Goal: Task Accomplishment & Management: Complete application form

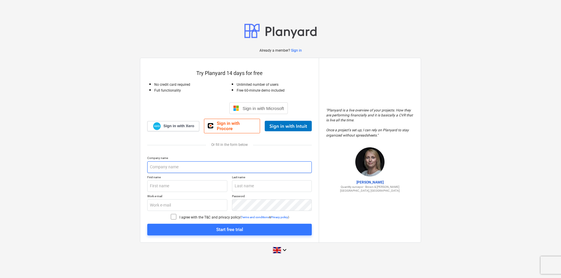
click at [187, 165] on input "text" at bounding box center [229, 168] width 164 height 12
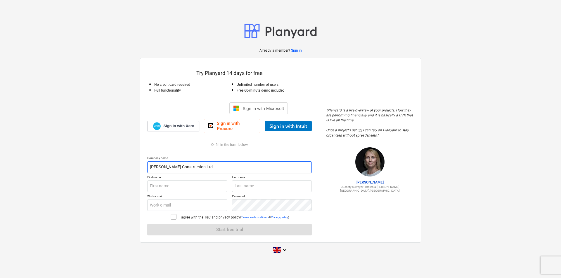
type input "[PERSON_NAME] Construction Ltd"
type input "[PERSON_NAME]"
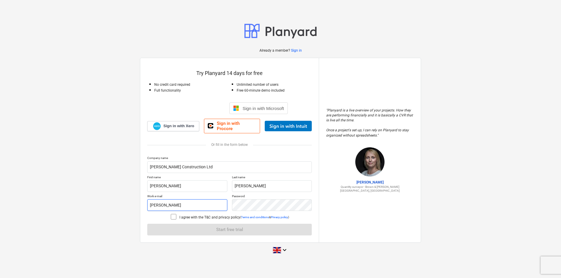
type input "[PERSON_NAME][EMAIL_ADDRESS][DOMAIN_NAME]"
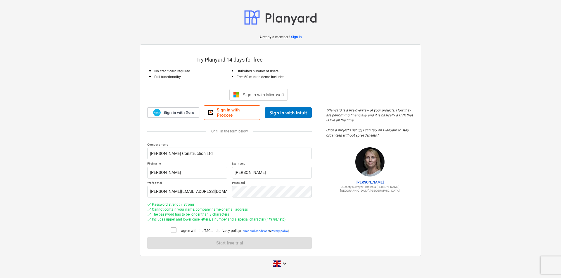
click at [172, 228] on icon at bounding box center [173, 230] width 7 height 7
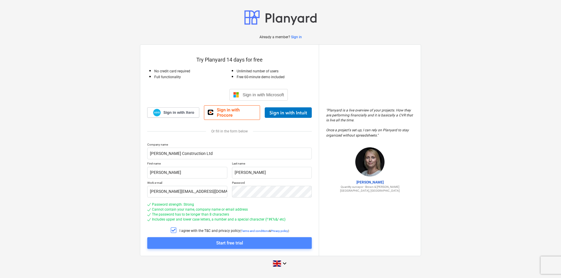
click at [232, 241] on div "Start free trial" at bounding box center [229, 244] width 27 height 8
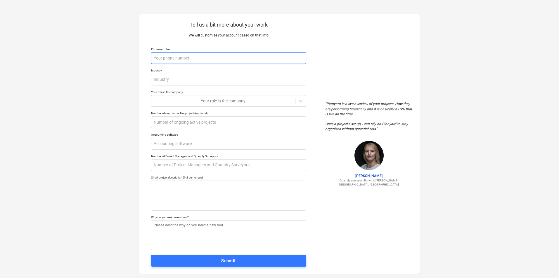
click at [185, 59] on input "text" at bounding box center [228, 58] width 155 height 12
type textarea "x"
type input "0"
type textarea "x"
type input "01"
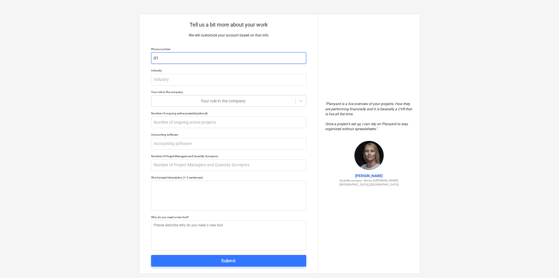
type textarea "x"
type input "017"
type textarea "x"
type input "0173"
type textarea "x"
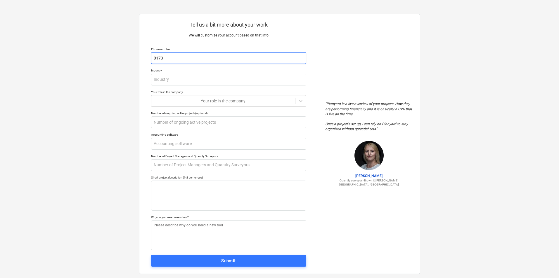
type input "01738"
type textarea "x"
type input "017388"
type textarea "x"
type input "0173886"
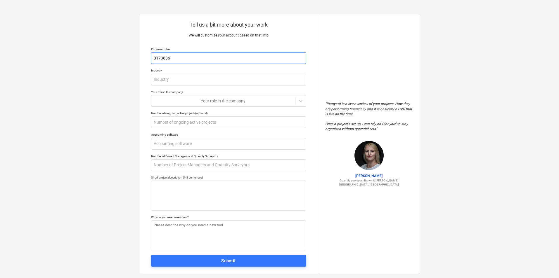
type textarea "x"
type input "01738860"
type textarea "x"
type input "017388605"
type textarea "x"
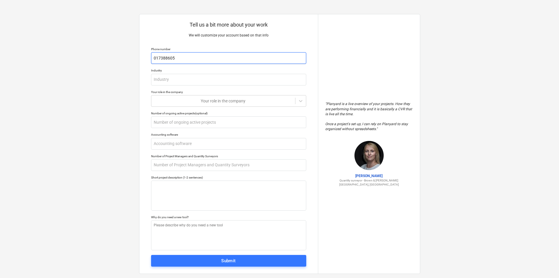
type input "0173886059"
type textarea "x"
type input "01738860591"
click at [190, 80] on input "text" at bounding box center [228, 80] width 155 height 12
type textarea "x"
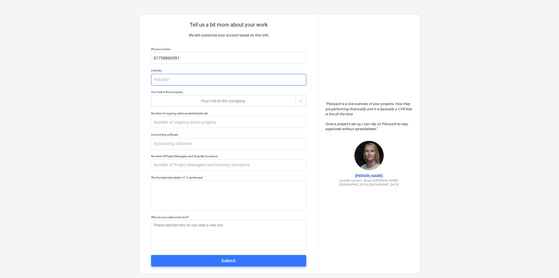
type input "H"
type textarea "x"
type input "Ho"
type textarea "x"
type input "Hou"
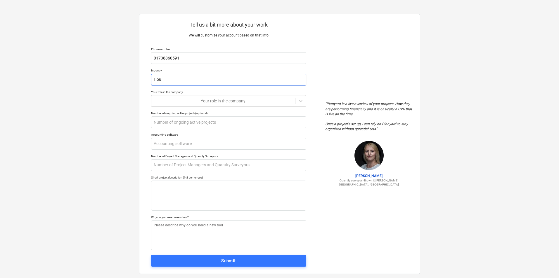
type textarea "x"
type input "Hous"
type textarea "x"
type input "House"
type textarea "x"
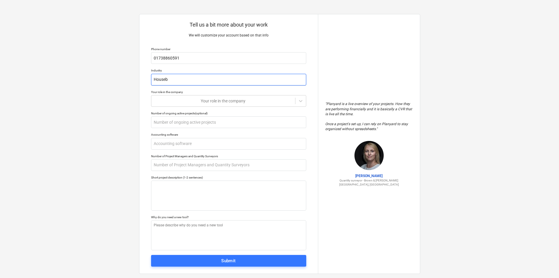
type input "Housebi"
type textarea "x"
type input "Housebiu"
type textarea "x"
type input "Housebi"
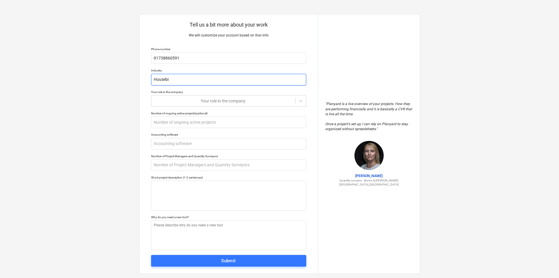
type textarea "x"
type input "Houseb"
type textarea "x"
type input "Housebui"
type textarea "x"
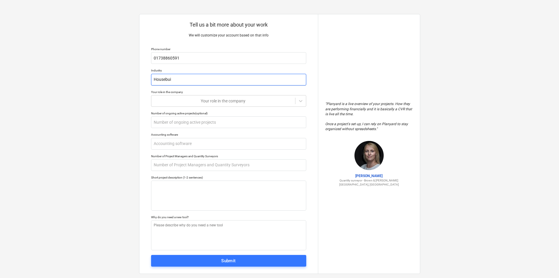
type input "Housebuil"
type textarea "x"
type input "Housebuild"
type textarea "x"
type input "Housebuildi"
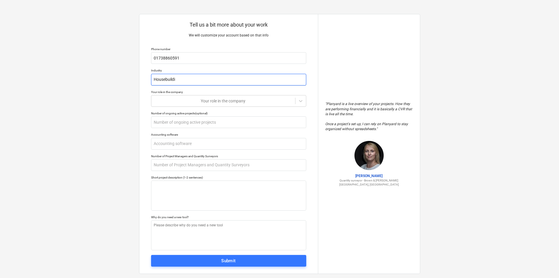
type textarea "x"
type input "Housebuildin"
type textarea "x"
type input "Housebuilding"
click at [303, 102] on icon at bounding box center [301, 101] width 6 height 6
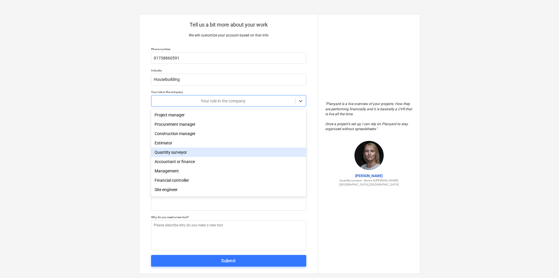
scroll to position [21, 0]
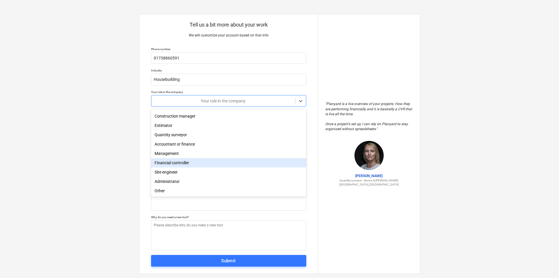
click at [179, 162] on div "Financial controller" at bounding box center [228, 162] width 155 height 9
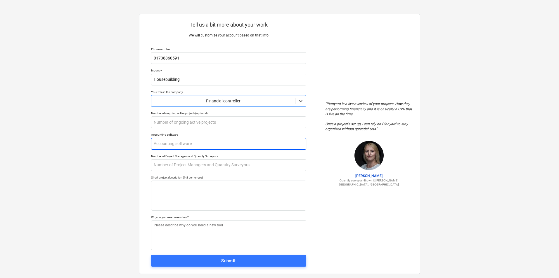
click at [176, 143] on input "text" at bounding box center [228, 144] width 155 height 12
type textarea "x"
type input "I"
type textarea "x"
type input "In"
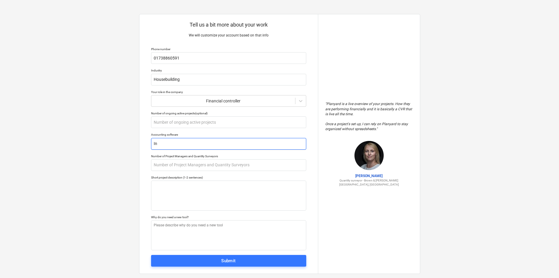
type textarea "x"
type input "Int"
type textarea "x"
type input "Inte"
type textarea "x"
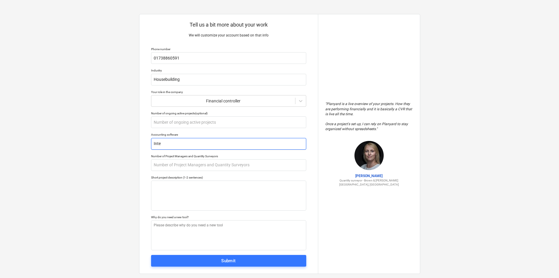
type input "Integ"
type textarea "x"
type input "Integr"
type textarea "x"
type input "Integri"
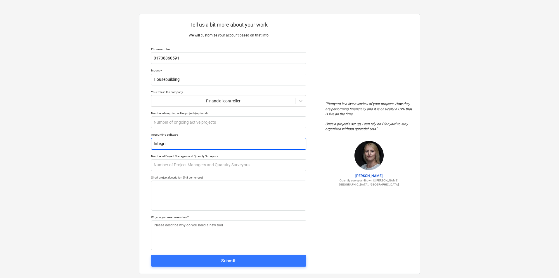
type textarea "x"
type input "Integrit"
type textarea "x"
type input "Integrity"
type textarea "x"
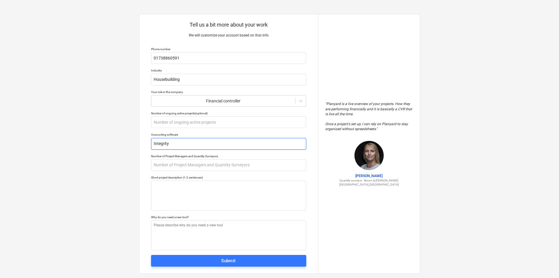
type input "Integrity"
type textarea "x"
type input "Integrity E"
type textarea "x"
type input "Integrity Ev"
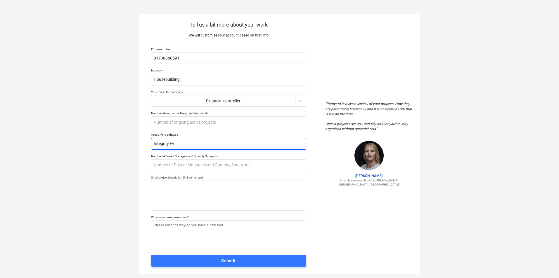
type textarea "x"
type input "Integrity Evo"
type textarea "x"
type input "Integrity Evol"
type textarea "x"
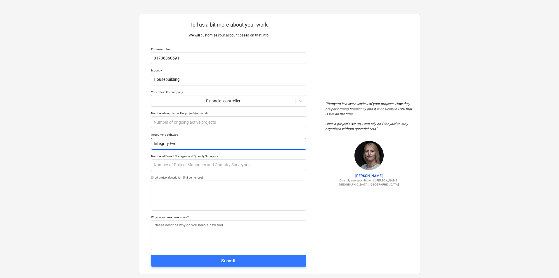
type input "Integrity Evolu"
type textarea "x"
type input "Integrity Evolut"
type textarea "x"
type input "Integrity Evoluti"
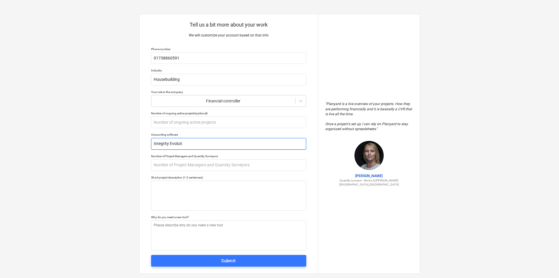
type textarea "x"
type input "Integrity Evolutio"
type textarea "x"
type input "Integrity Evolution"
type textarea "x"
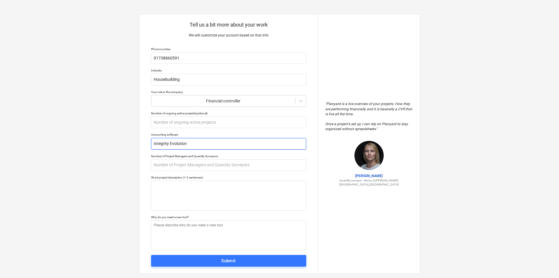
type input "Integrity Evolution"
type textarea "x"
type input "Integrity Evolution M"
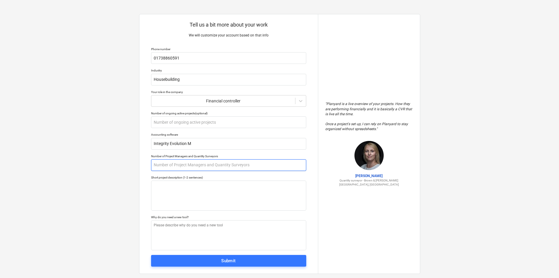
click at [169, 165] on input "text" at bounding box center [228, 166] width 155 height 12
type textarea "x"
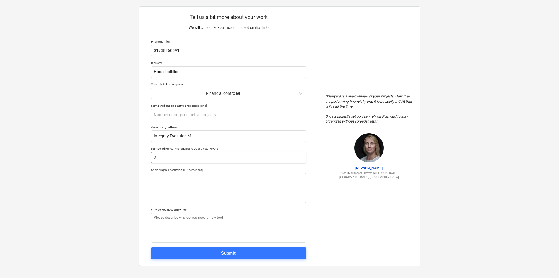
scroll to position [10, 0]
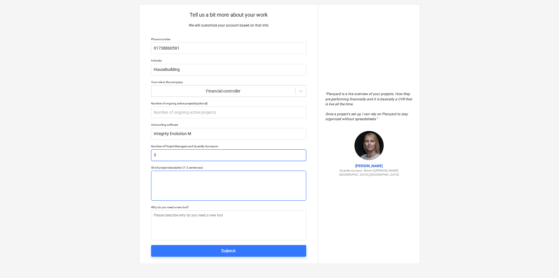
type input "3"
click at [157, 174] on textarea at bounding box center [228, 186] width 155 height 30
type textarea "x"
type textarea "H"
type textarea "x"
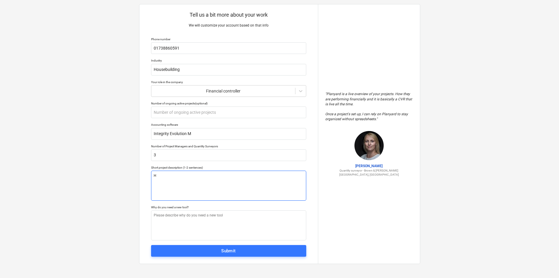
type textarea "Ho"
type textarea "x"
type textarea "Hou"
type textarea "x"
type textarea "Hous"
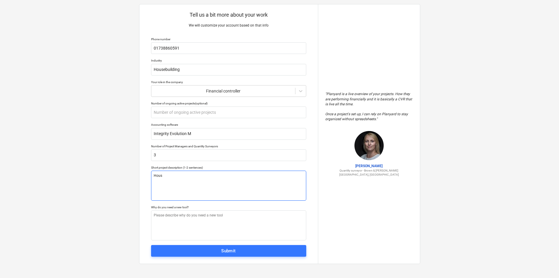
type textarea "x"
type textarea "House"
type textarea "x"
type textarea "Housebi"
type textarea "x"
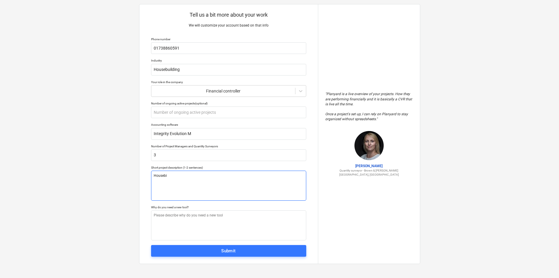
type textarea "Housebiu"
type textarea "x"
type textarea "Housebi"
type textarea "x"
type textarea "Houseb"
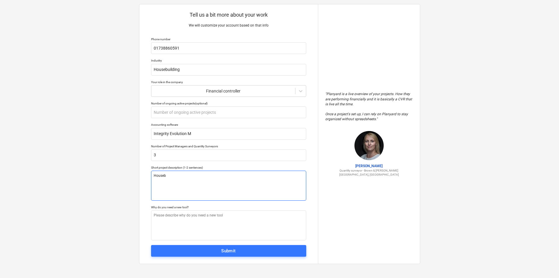
type textarea "x"
type textarea "Housebu"
type textarea "x"
type textarea "Housebui"
type textarea "x"
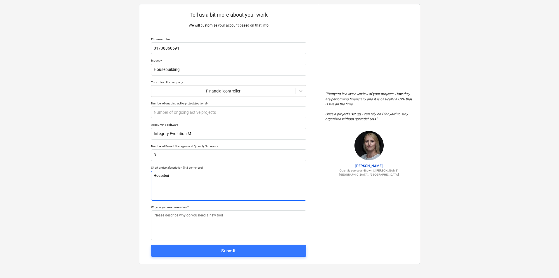
type textarea "Housebuil"
type textarea "x"
type textarea "Housebuild"
type textarea "x"
type textarea "Housebuilde"
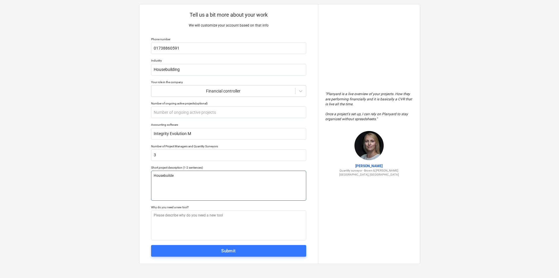
type textarea "x"
type textarea "Housebuilder"
type textarea "x"
type textarea "Housebuilder"
type textarea "x"
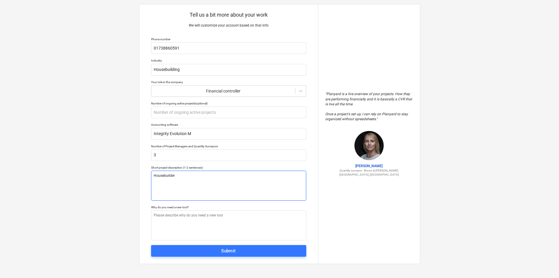
type textarea "Housebuilder w"
type textarea "x"
type textarea "Housebuilder wi"
type textarea "x"
type textarea "Housebuilder wit"
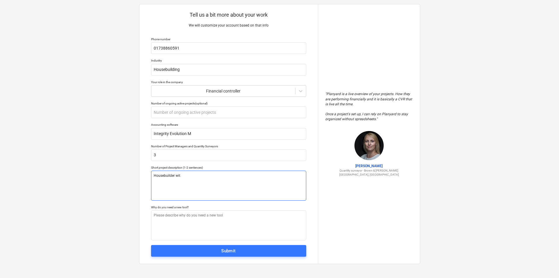
type textarea "x"
type textarea "Housebuilder with"
type textarea "x"
type textarea "Housebuilder with"
type textarea "x"
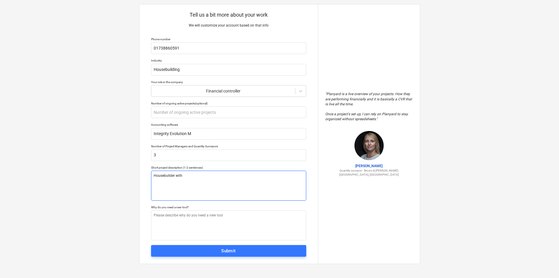
type textarea "Housebuilder with s"
type textarea "x"
type textarea "Housebuilder with se"
type textarea "x"
type textarea "Housebuilder with sev"
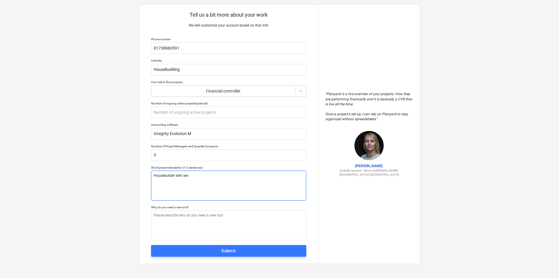
type textarea "x"
type textarea "Housebuilder with seve"
type textarea "x"
type textarea "Housebuilder with sever"
type textarea "x"
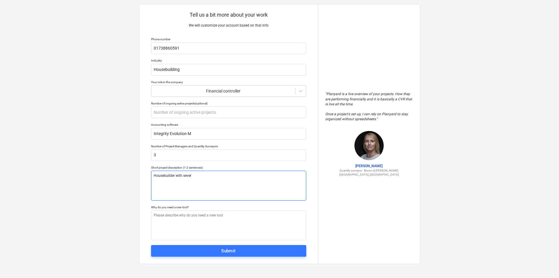
type textarea "Housebuilder with severa"
type textarea "x"
type textarea "Housebuilder with several"
type textarea "x"
type textarea "Housebuilder with several"
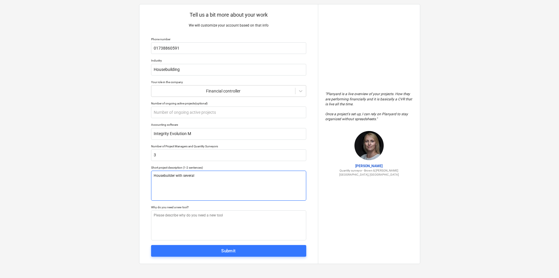
type textarea "x"
type textarea "Housebuilder with several l"
type textarea "x"
type textarea "Housebuilder with several li"
type textarea "x"
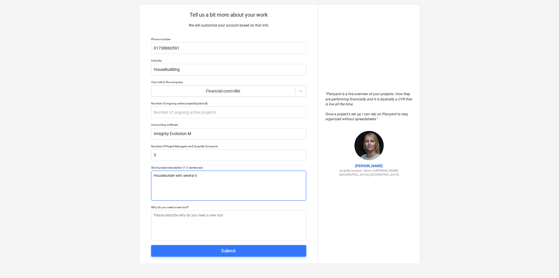
type textarea "Housebuilder with several liv"
type textarea "x"
type textarea "Housebuilder with several live"
type textarea "x"
type textarea "Housebuilder with several live"
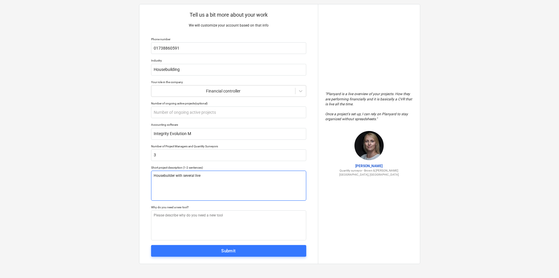
type textarea "x"
type textarea "Housebuilder with several live s"
type textarea "x"
type textarea "Housebuilder with several live si"
type textarea "x"
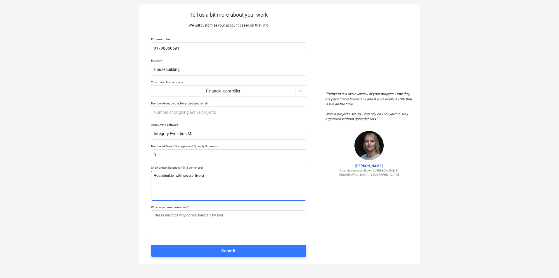
type textarea "Housebuilder with several live sit"
type textarea "x"
type textarea "Housebuilder with several live site"
type textarea "x"
type textarea "Housebuilder with several live sites"
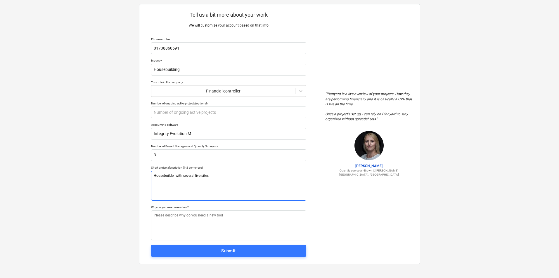
type textarea "x"
type textarea "Housebuilder with several live sites"
type textarea "x"
type textarea "Housebuilder with several live sites a"
type textarea "x"
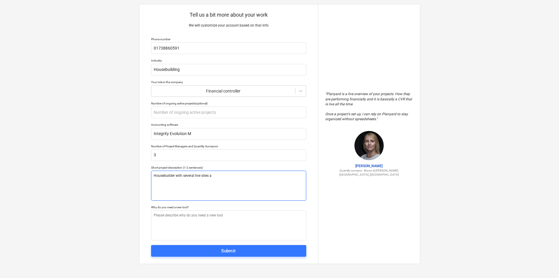
type textarea "Housebuilder with several live sites an"
type textarea "x"
type textarea "Housebuilder with several live sites and"
type textarea "x"
type textarea "Housebuilder with several live sites and"
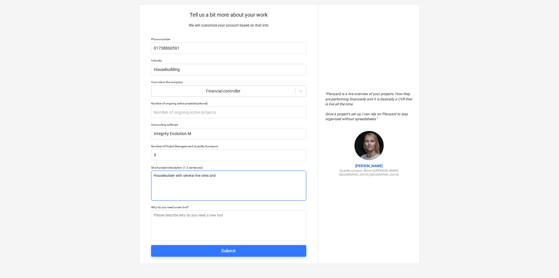
type textarea "x"
type textarea "Housebuilder with several live sites and m"
type textarea "x"
type textarea "Housebuilder with several live sites and mo"
type textarea "x"
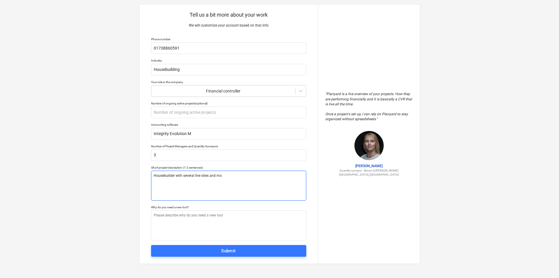
type textarea "Housebuilder with several live sites and mor"
type textarea "x"
type textarea "Housebuilder with several live sites and more"
type textarea "x"
type textarea "Housebuilder with several live sites and more"
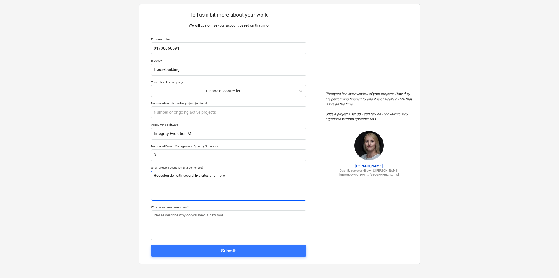
type textarea "x"
type textarea "Housebuilder with several live sites and more si"
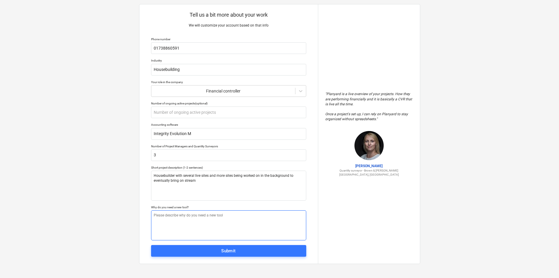
click at [169, 217] on textarea at bounding box center [228, 226] width 155 height 30
click at [258, 215] on textarea "Looking for an intuitive tool that will allow us to forecast effectively and be…" at bounding box center [228, 226] width 155 height 30
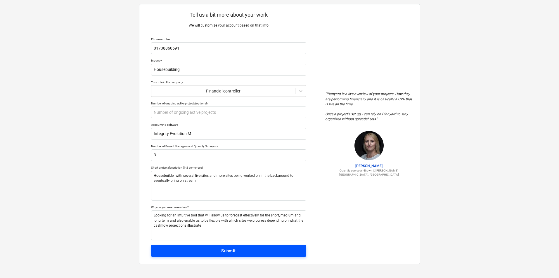
click at [228, 253] on div "Submit" at bounding box center [228, 251] width 15 height 8
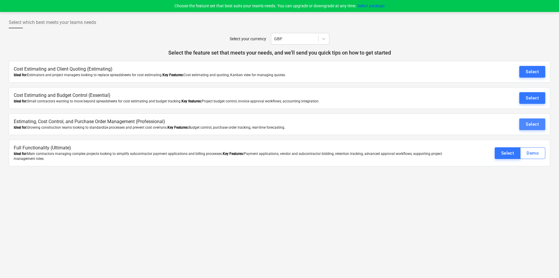
click at [535, 125] on div "Select" at bounding box center [532, 125] width 13 height 8
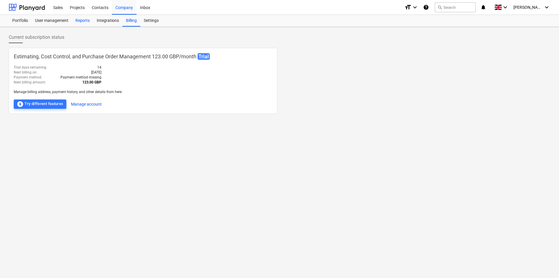
click at [84, 23] on div "Reports" at bounding box center [82, 21] width 21 height 12
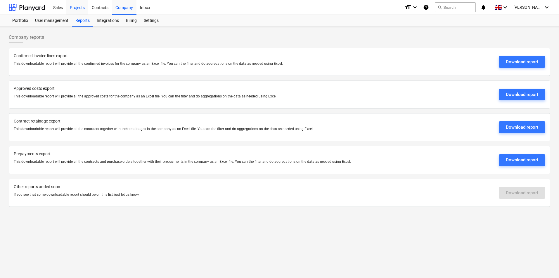
click at [78, 7] on div "Projects" at bounding box center [77, 7] width 22 height 15
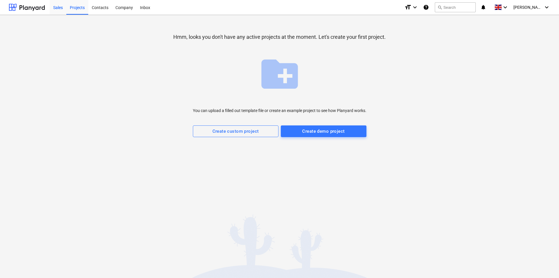
click at [54, 6] on div "Sales" at bounding box center [58, 7] width 17 height 15
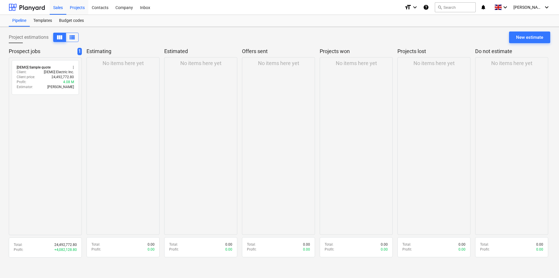
click at [79, 7] on div "Projects" at bounding box center [77, 7] width 22 height 15
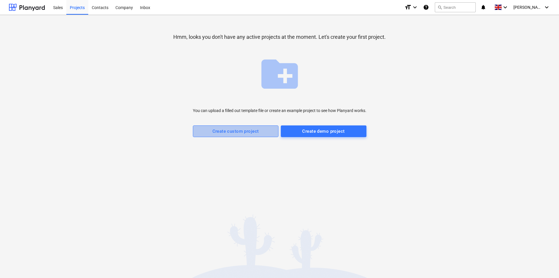
click at [247, 132] on div "Create custom project" at bounding box center [235, 132] width 46 height 8
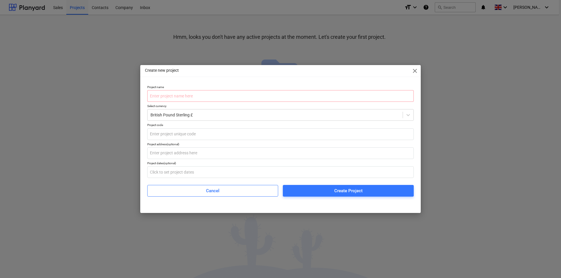
click at [415, 70] on span "close" at bounding box center [414, 70] width 7 height 7
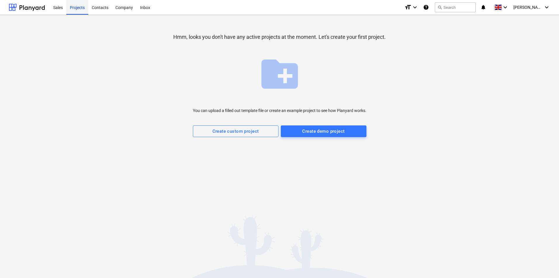
click at [78, 8] on div "Projects" at bounding box center [77, 7] width 22 height 15
click at [129, 6] on div "Company" at bounding box center [124, 7] width 25 height 15
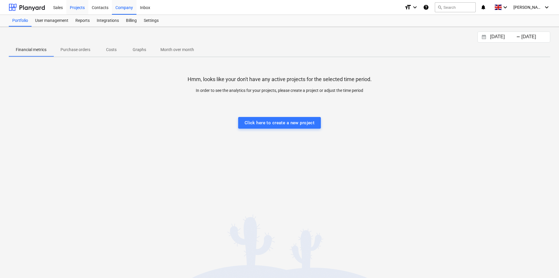
click at [84, 8] on div "Projects" at bounding box center [77, 7] width 22 height 15
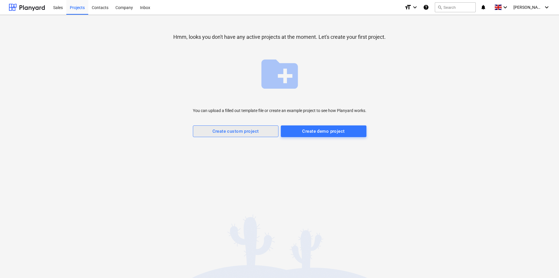
click at [244, 134] on div "Create custom project" at bounding box center [235, 132] width 46 height 8
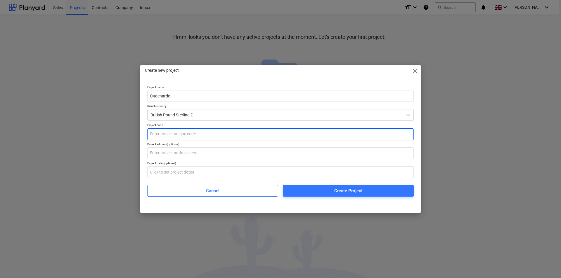
click at [183, 136] on input "text" at bounding box center [280, 135] width 266 height 12
click at [172, 135] on input "text" at bounding box center [280, 135] width 266 height 12
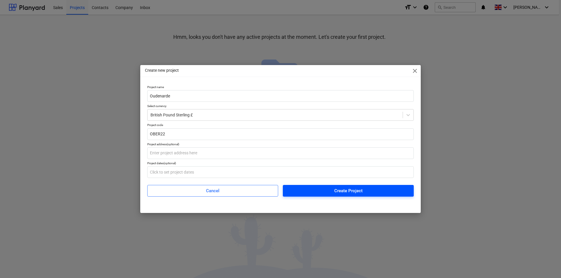
click at [334, 191] on span "Create Project" at bounding box center [348, 191] width 117 height 8
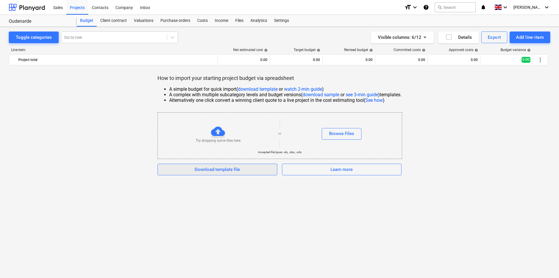
click at [218, 170] on div "Download template file" at bounding box center [217, 170] width 45 height 8
click at [221, 20] on div "Income" at bounding box center [221, 21] width 20 height 12
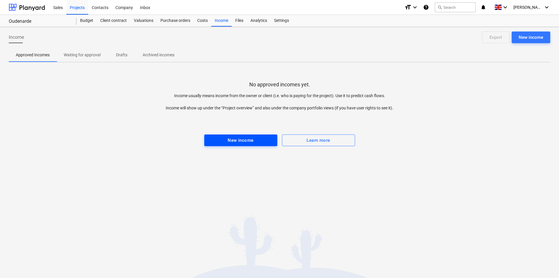
click at [234, 140] on div "New income" at bounding box center [241, 141] width 26 height 8
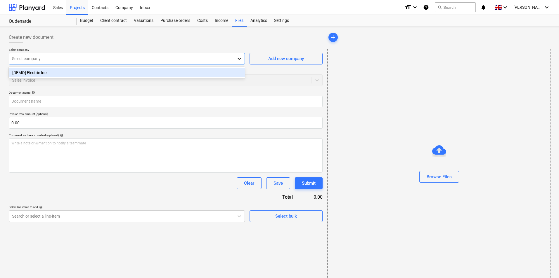
click at [239, 57] on icon at bounding box center [239, 59] width 6 height 6
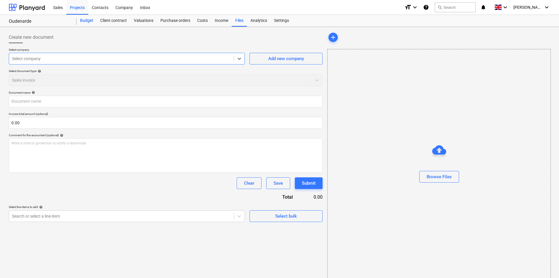
click at [83, 19] on div "Budget" at bounding box center [87, 21] width 20 height 12
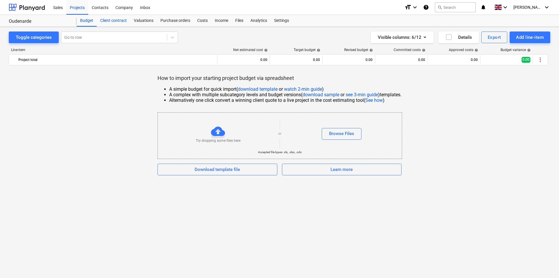
click at [117, 20] on div "Client contract" at bounding box center [114, 21] width 34 height 12
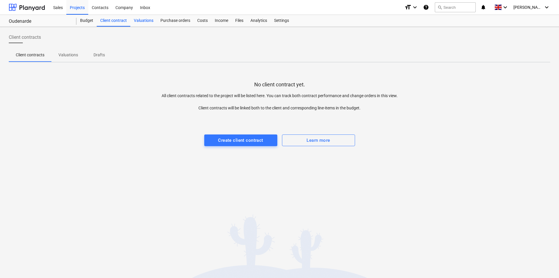
click at [143, 22] on div "Valuations" at bounding box center [143, 21] width 27 height 12
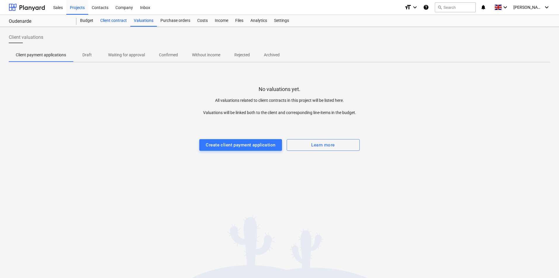
click at [117, 22] on div "Client contract" at bounding box center [114, 21] width 34 height 12
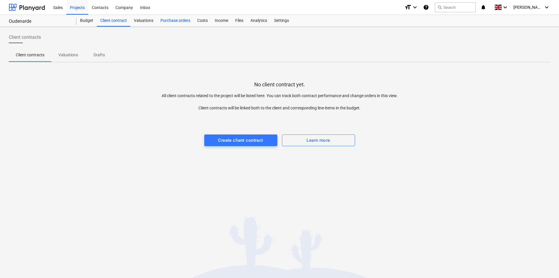
click at [167, 21] on div "Purchase orders" at bounding box center [175, 21] width 37 height 12
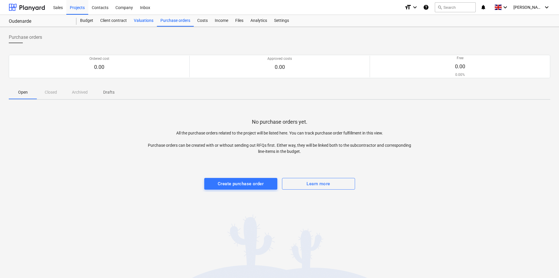
click at [146, 18] on div "Valuations" at bounding box center [143, 21] width 27 height 12
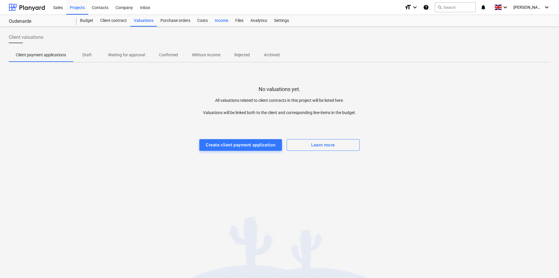
click at [218, 21] on div "Income" at bounding box center [221, 21] width 20 height 12
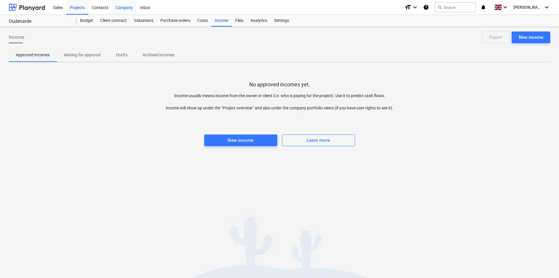
click at [121, 8] on div "Company" at bounding box center [124, 7] width 25 height 15
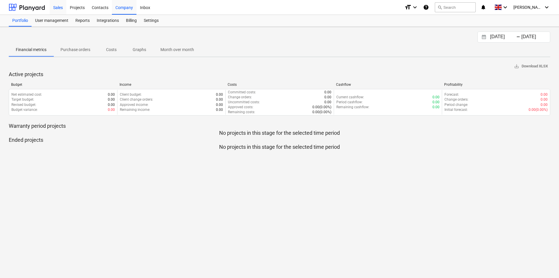
click at [60, 8] on div "Sales" at bounding box center [58, 7] width 17 height 15
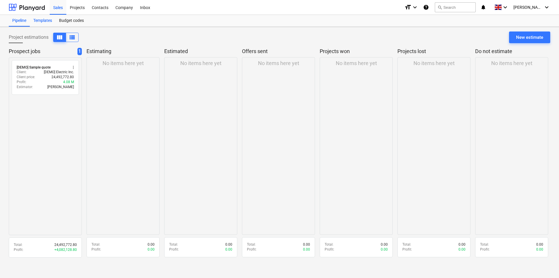
click at [46, 20] on div "Templates" at bounding box center [43, 21] width 26 height 12
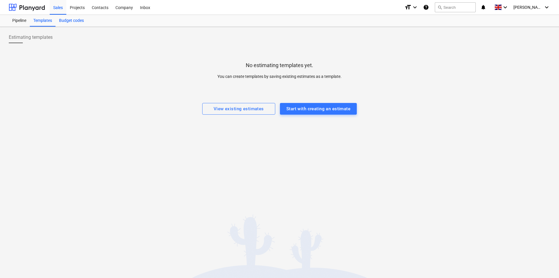
click at [69, 21] on div "Budget codes" at bounding box center [72, 21] width 32 height 12
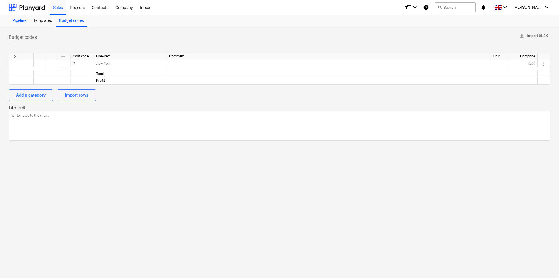
click at [19, 21] on div "Pipeline" at bounding box center [19, 21] width 21 height 12
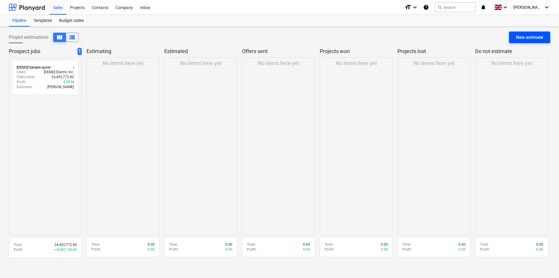
click at [525, 38] on div "New estimate" at bounding box center [529, 38] width 27 height 8
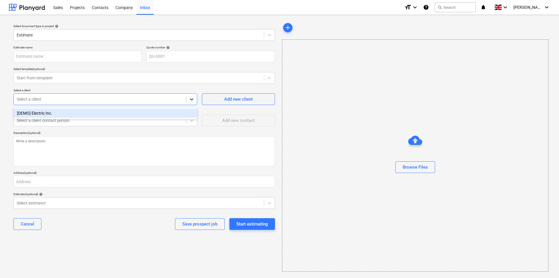
click at [194, 100] on icon at bounding box center [192, 99] width 6 height 6
click at [193, 100] on icon at bounding box center [192, 99] width 6 height 6
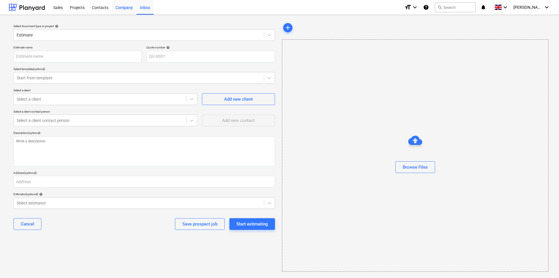
click at [129, 7] on div "Company" at bounding box center [124, 7] width 25 height 15
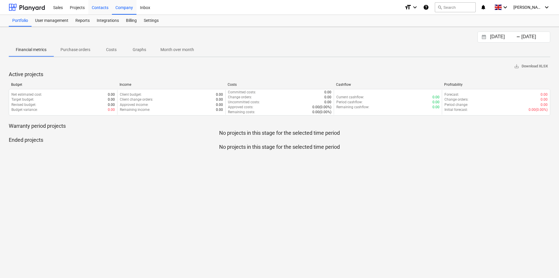
click at [106, 6] on div "Contacts" at bounding box center [100, 7] width 24 height 15
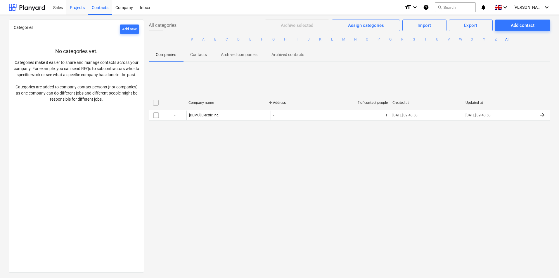
click at [77, 6] on div "Projects" at bounding box center [77, 7] width 22 height 15
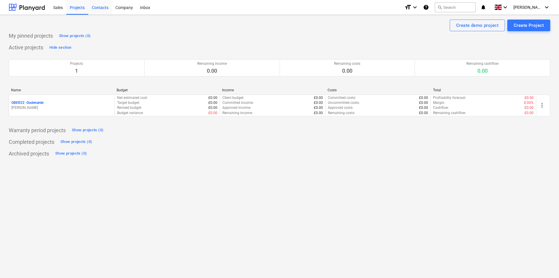
click at [99, 6] on div "Contacts" at bounding box center [100, 7] width 24 height 15
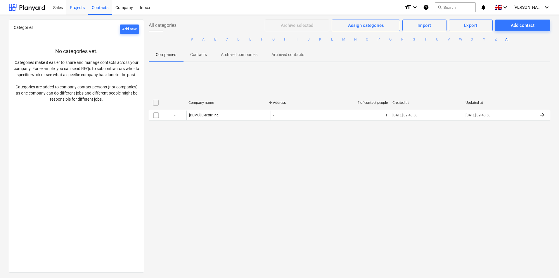
click at [75, 5] on div "Projects" at bounding box center [77, 7] width 22 height 15
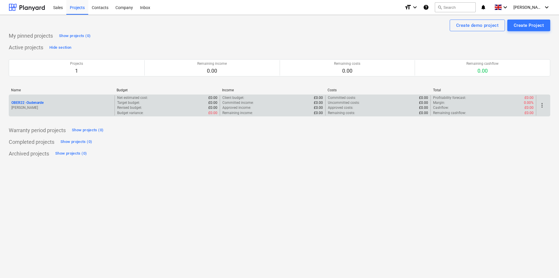
click at [38, 104] on p "OBER22 - [GEOGRAPHIC_DATA]" at bounding box center [27, 102] width 32 height 5
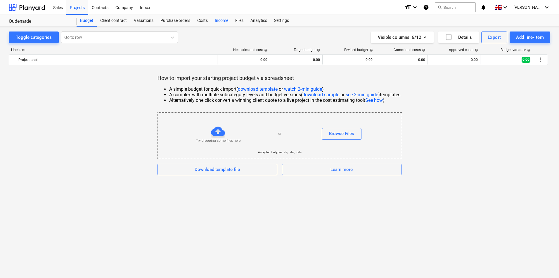
click at [220, 20] on div "Income" at bounding box center [221, 21] width 20 height 12
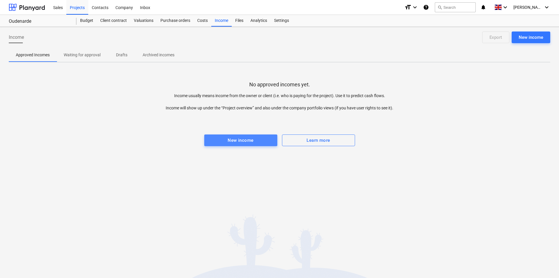
click at [252, 142] on div "New income" at bounding box center [241, 141] width 26 height 8
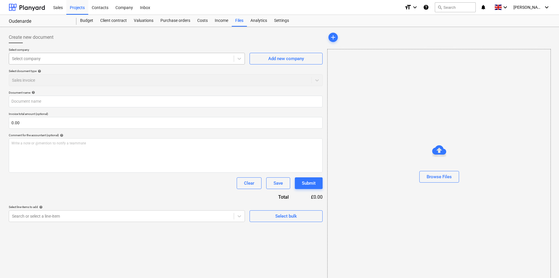
click at [121, 60] on div at bounding box center [121, 59] width 219 height 6
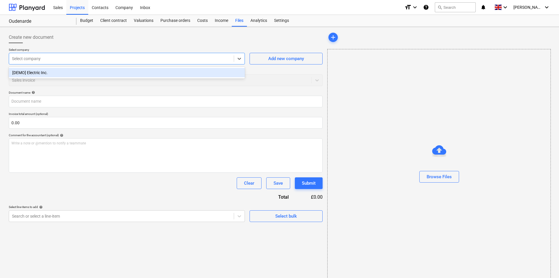
click at [121, 60] on div at bounding box center [121, 59] width 219 height 6
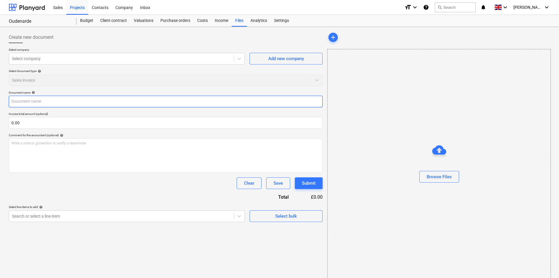
click at [97, 98] on input "text" at bounding box center [166, 102] width 314 height 12
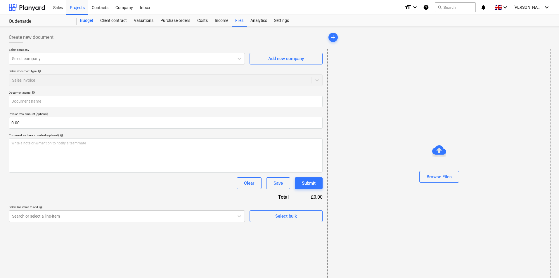
click at [86, 21] on div "Budget" at bounding box center [87, 21] width 20 height 12
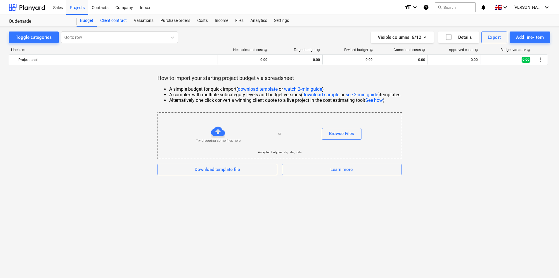
click at [113, 22] on div "Client contract" at bounding box center [114, 21] width 34 height 12
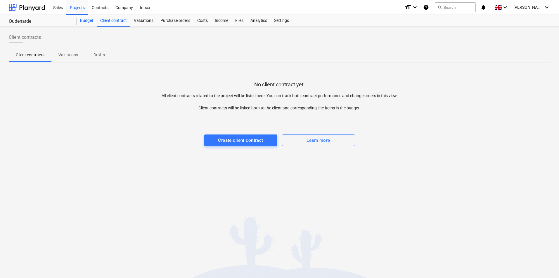
click at [87, 20] on div "Budget" at bounding box center [87, 21] width 20 height 12
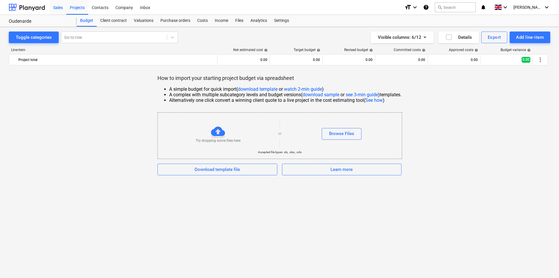
click at [62, 8] on div "Sales" at bounding box center [58, 7] width 17 height 15
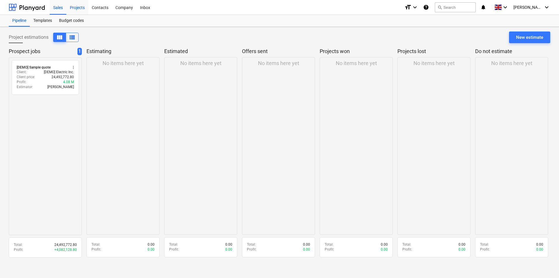
click at [81, 7] on div "Projects" at bounding box center [77, 7] width 22 height 15
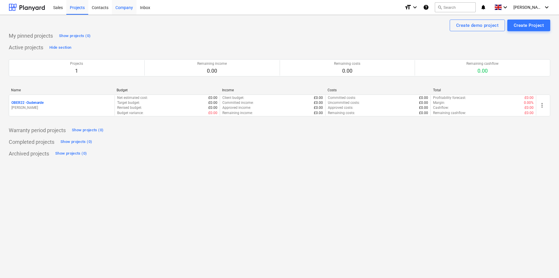
click at [127, 11] on div "Company" at bounding box center [124, 7] width 25 height 15
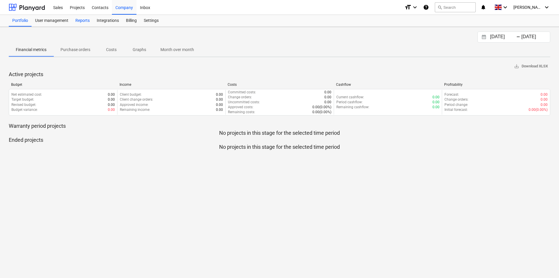
click at [88, 19] on div "Reports" at bounding box center [82, 21] width 21 height 12
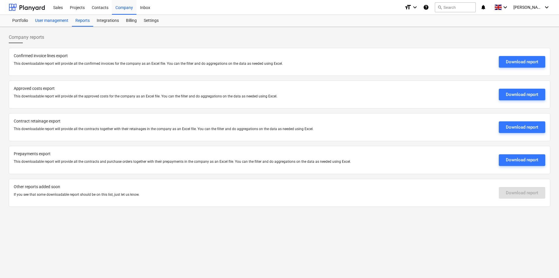
click at [60, 21] on div "User management" at bounding box center [52, 21] width 40 height 12
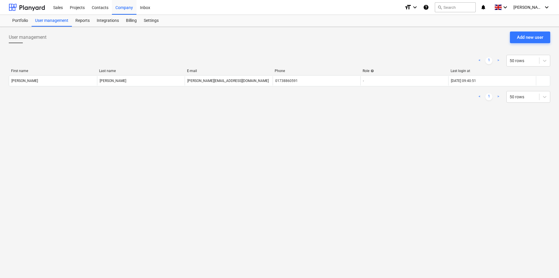
click at [8, 22] on div "Portfolio User management Reports Integrations Billing Settings" at bounding box center [279, 21] width 559 height 12
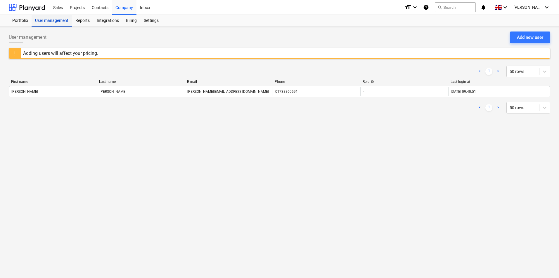
click at [47, 19] on div "User management" at bounding box center [52, 21] width 40 height 12
click at [130, 22] on div "Billing" at bounding box center [131, 21] width 18 height 12
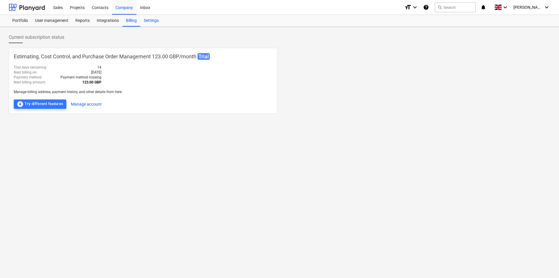
click at [155, 20] on div "Settings" at bounding box center [151, 21] width 22 height 12
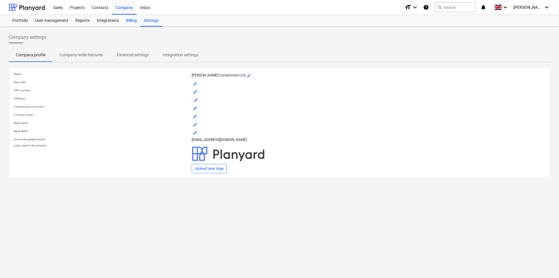
click at [133, 20] on div "Billing" at bounding box center [131, 21] width 18 height 12
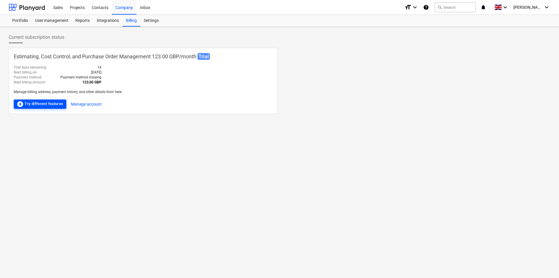
click at [29, 107] on div "offline_bolt Try different features" at bounding box center [40, 104] width 47 height 7
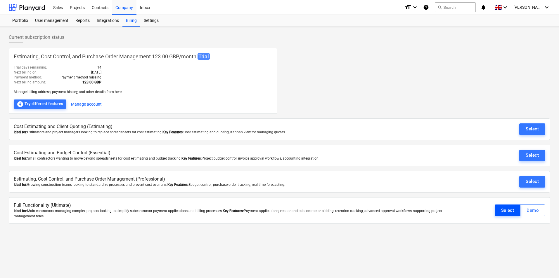
click at [511, 212] on div "Select" at bounding box center [507, 211] width 13 height 8
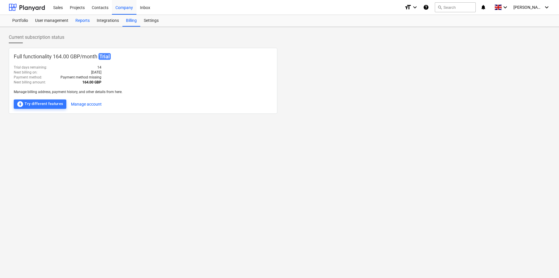
click at [87, 21] on div "Reports" at bounding box center [82, 21] width 21 height 12
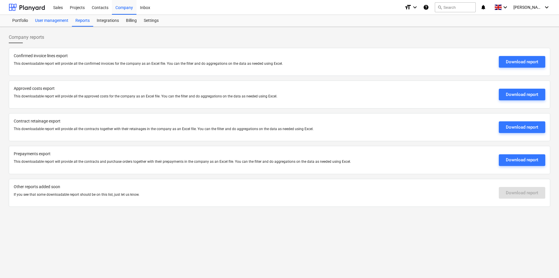
click at [59, 20] on div "User management" at bounding box center [52, 21] width 40 height 12
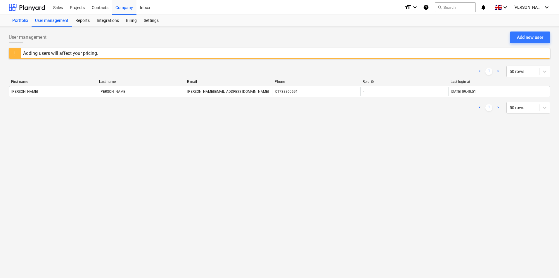
click at [16, 19] on div "Portfolio" at bounding box center [20, 21] width 23 height 12
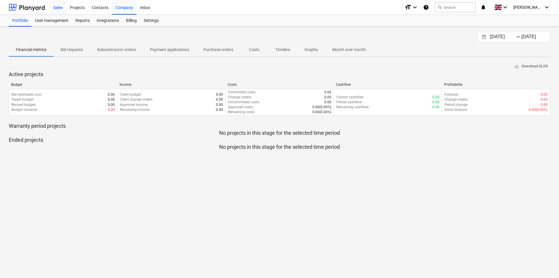
click at [62, 6] on div "Sales" at bounding box center [58, 7] width 17 height 15
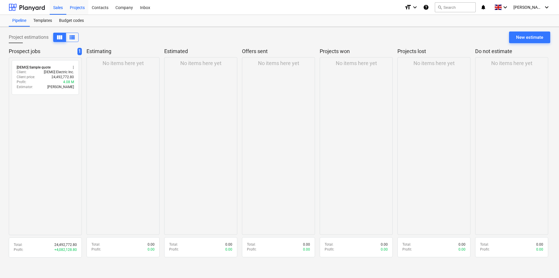
click at [74, 6] on div "Projects" at bounding box center [77, 7] width 22 height 15
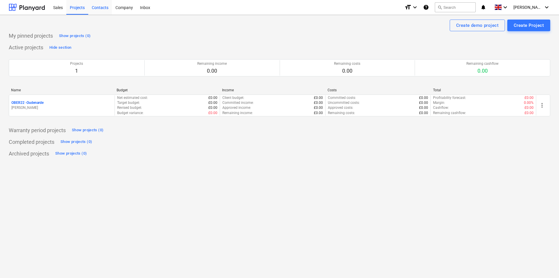
click at [98, 8] on div "Contacts" at bounding box center [100, 7] width 24 height 15
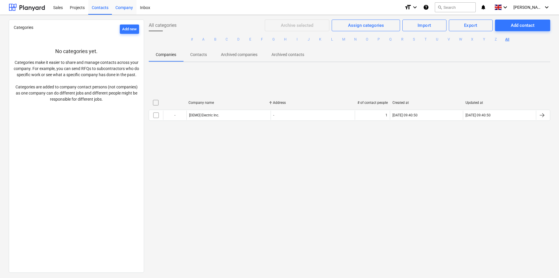
click at [125, 7] on div "Company" at bounding box center [124, 7] width 25 height 15
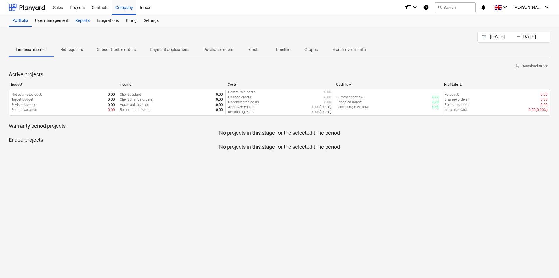
click at [89, 19] on div "Reports" at bounding box center [82, 21] width 21 height 12
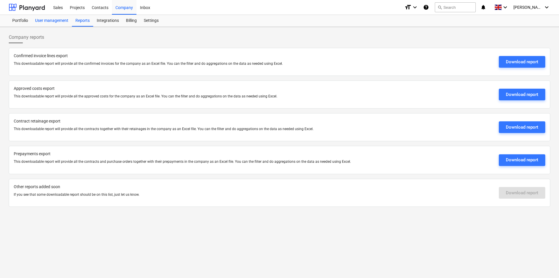
click at [63, 19] on div "User management" at bounding box center [52, 21] width 40 height 12
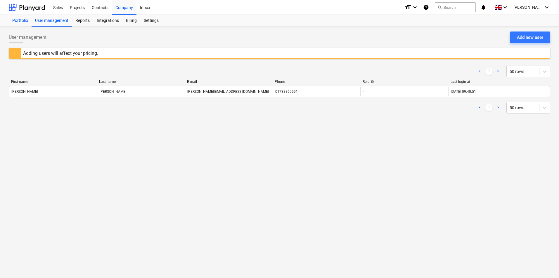
click at [24, 21] on div "Portfolio" at bounding box center [20, 21] width 23 height 12
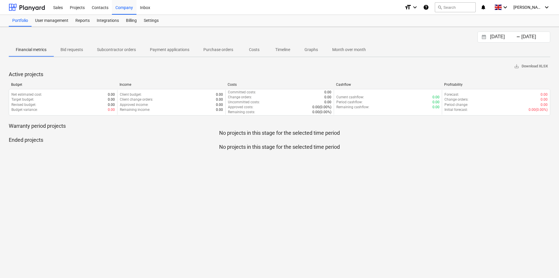
click at [278, 49] on p "Timeline" at bounding box center [282, 50] width 15 height 6
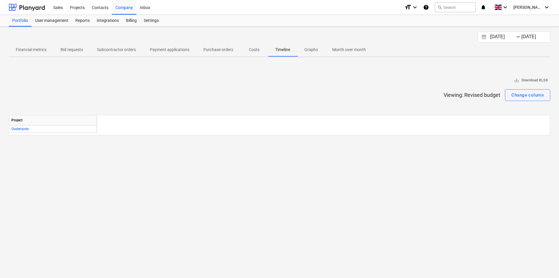
click at [39, 47] on p "Financial metrics" at bounding box center [31, 50] width 31 height 6
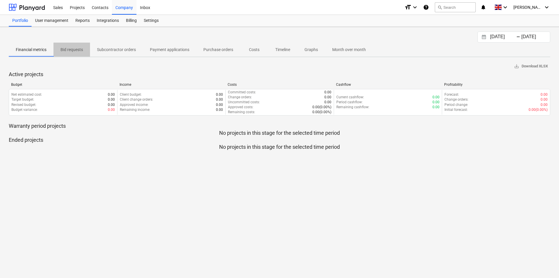
click at [82, 47] on p "Bid requests" at bounding box center [71, 50] width 22 height 6
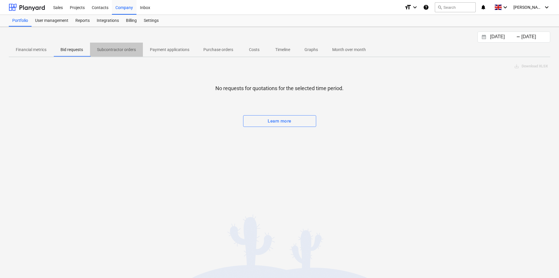
click at [122, 49] on p "Subcontractor orders" at bounding box center [116, 50] width 39 height 6
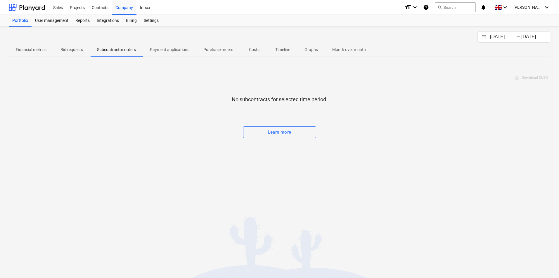
click at [171, 50] on p "Payment applications" at bounding box center [169, 50] width 39 height 6
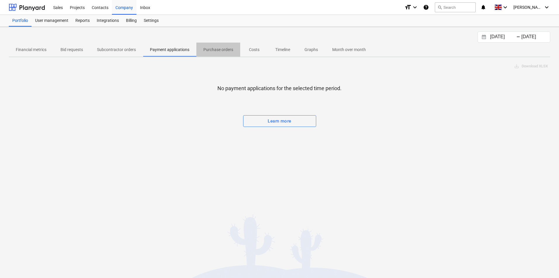
click at [228, 48] on p "Purchase orders" at bounding box center [218, 50] width 30 height 6
click at [259, 48] on p "Costs" at bounding box center [254, 50] width 14 height 6
click at [290, 51] on p "Timeline" at bounding box center [282, 50] width 15 height 6
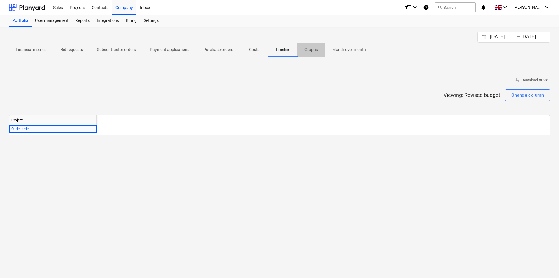
click at [313, 51] on p "Graphs" at bounding box center [311, 50] width 14 height 6
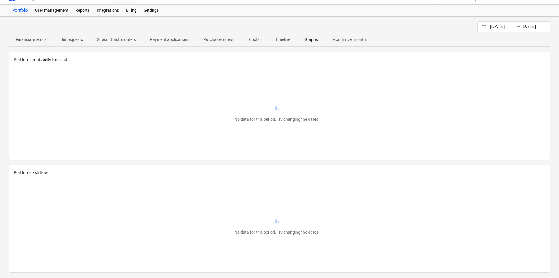
scroll to position [14, 0]
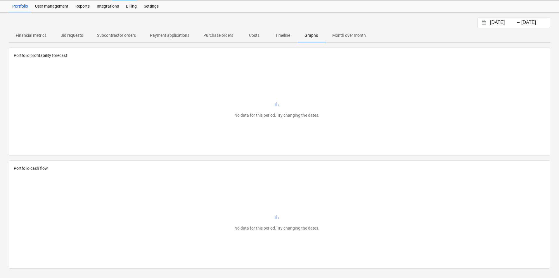
click at [351, 34] on p "Month over month" at bounding box center [349, 35] width 34 height 6
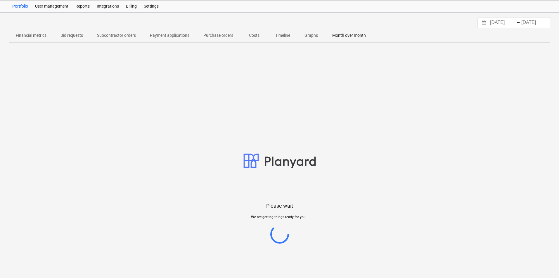
scroll to position [6, 0]
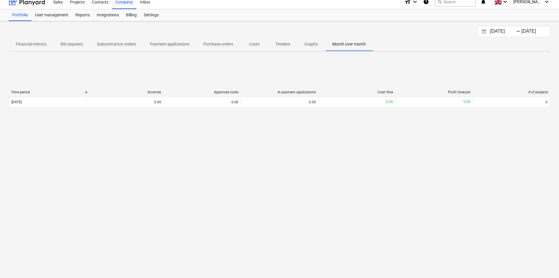
click at [254, 44] on p "Costs" at bounding box center [254, 44] width 14 height 6
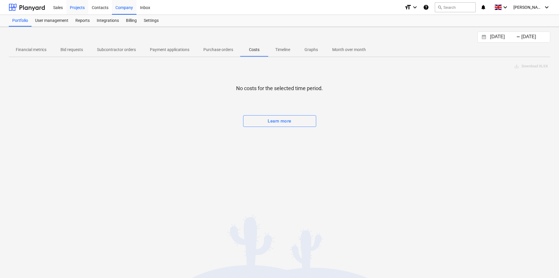
click at [82, 7] on div "Projects" at bounding box center [77, 7] width 22 height 15
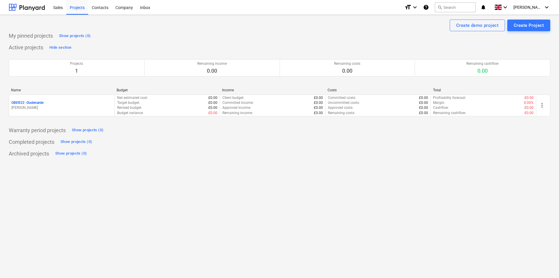
click at [176, 179] on div "Create demo project Create Project My pinned projects Show projects (0) Active …" at bounding box center [279, 147] width 559 height 264
click at [60, 9] on div "Sales" at bounding box center [58, 7] width 17 height 15
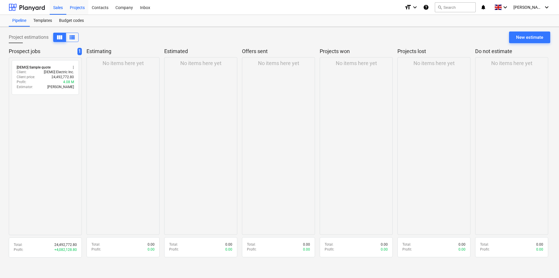
click at [76, 8] on div "Projects" at bounding box center [77, 7] width 22 height 15
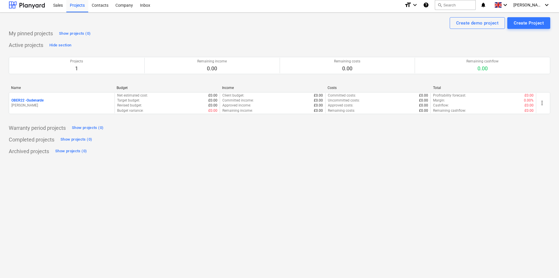
scroll to position [6, 0]
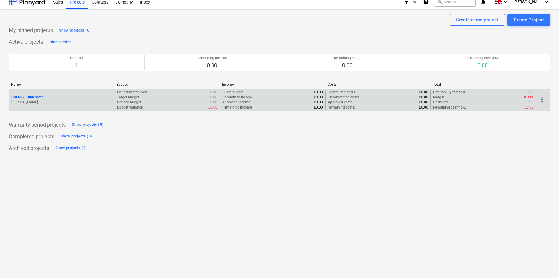
click at [33, 97] on p "OBER22 - [GEOGRAPHIC_DATA]" at bounding box center [27, 97] width 32 height 5
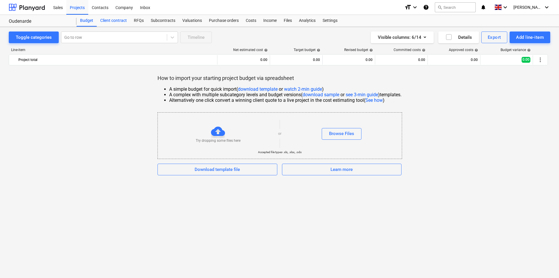
click at [118, 20] on div "Client contract" at bounding box center [114, 21] width 34 height 12
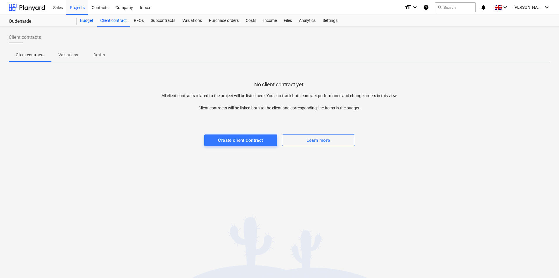
click at [89, 21] on div "Budget" at bounding box center [87, 21] width 20 height 12
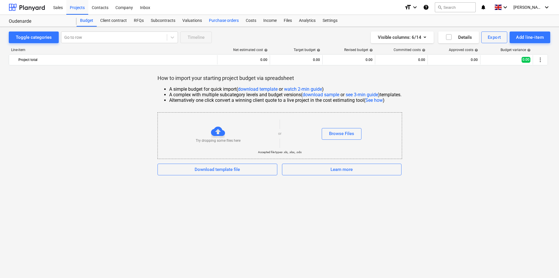
click at [219, 22] on div "Purchase orders" at bounding box center [223, 21] width 37 height 12
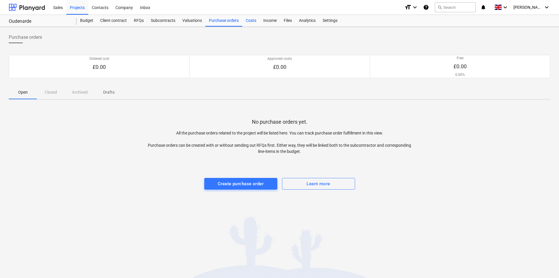
click at [250, 22] on div "Costs" at bounding box center [251, 21] width 18 height 12
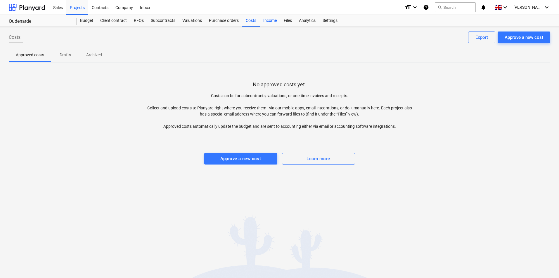
click at [266, 23] on div "Income" at bounding box center [270, 21] width 20 height 12
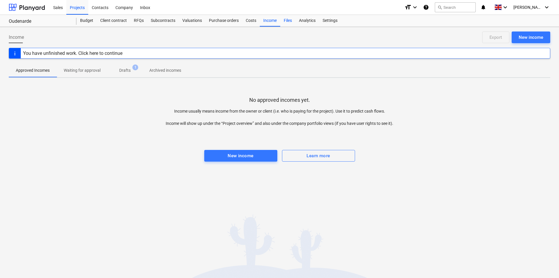
click at [285, 22] on div "Files" at bounding box center [287, 21] width 15 height 12
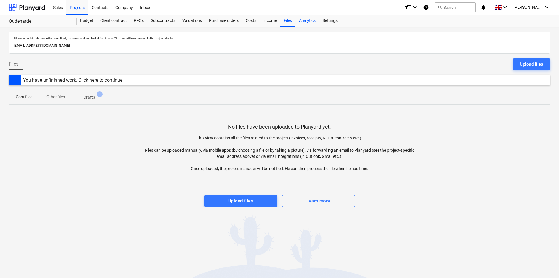
click at [301, 22] on div "Analytics" at bounding box center [307, 21] width 24 height 12
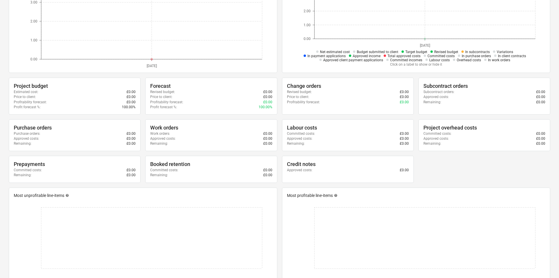
scroll to position [117, 0]
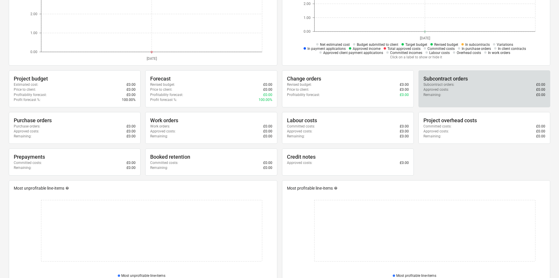
click at [457, 85] on div "Subcontract orders : £0.00" at bounding box center [484, 84] width 122 height 5
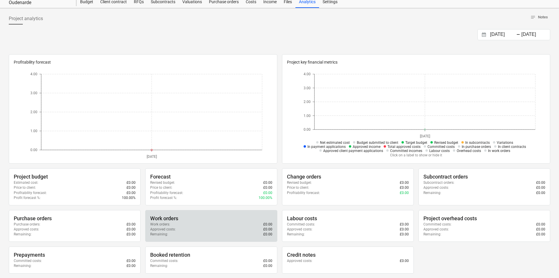
scroll to position [0, 0]
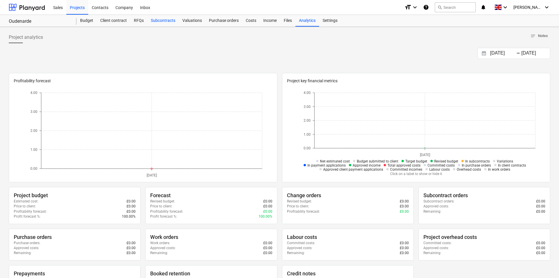
click at [165, 20] on div "Subcontracts" at bounding box center [163, 21] width 32 height 12
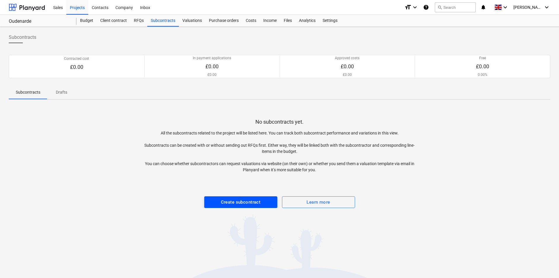
click at [236, 200] on div "Create subcontract" at bounding box center [241, 203] width 40 height 8
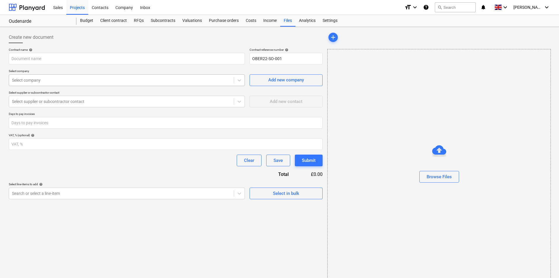
click at [115, 82] on div at bounding box center [121, 80] width 219 height 6
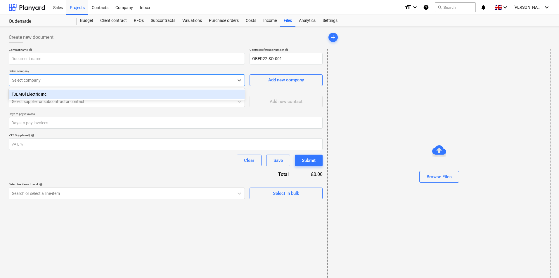
click at [134, 85] on div "Select company" at bounding box center [127, 80] width 236 height 12
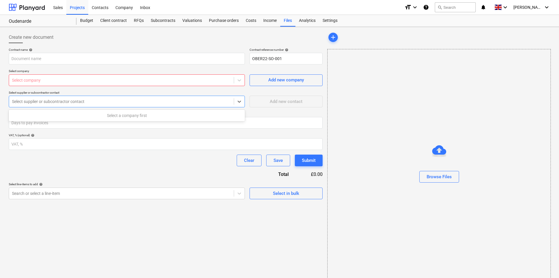
click at [126, 105] on div "Select supplier or subcontractor contact" at bounding box center [121, 102] width 225 height 8
click at [237, 100] on icon at bounding box center [239, 102] width 6 height 6
click at [99, 145] on input "number" at bounding box center [166, 144] width 314 height 12
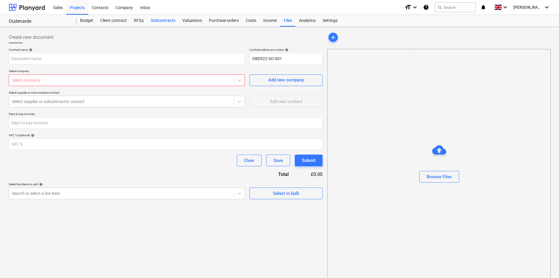
click at [164, 22] on div "Subcontracts" at bounding box center [163, 21] width 32 height 12
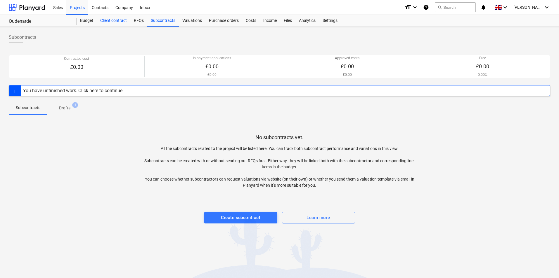
click at [121, 19] on div "Client contract" at bounding box center [114, 21] width 34 height 12
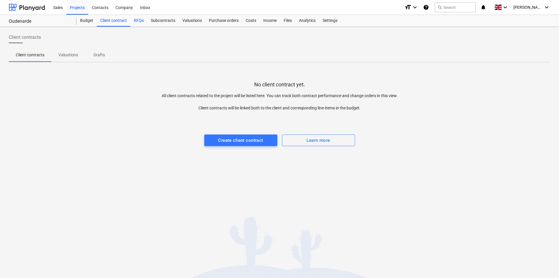
click at [143, 20] on div "RFQs" at bounding box center [138, 21] width 17 height 12
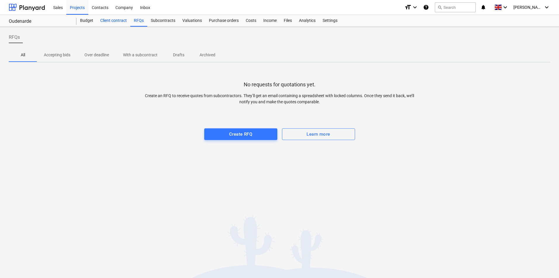
click at [118, 20] on div "Client contract" at bounding box center [114, 21] width 34 height 12
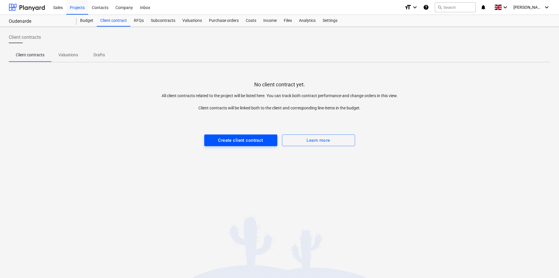
click at [229, 143] on div "Create client contract" at bounding box center [240, 141] width 45 height 8
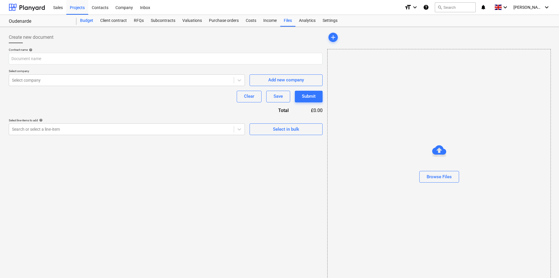
click at [91, 22] on div "Budget" at bounding box center [87, 21] width 20 height 12
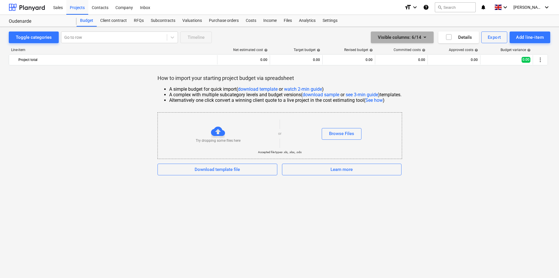
click at [424, 36] on icon "button" at bounding box center [424, 37] width 7 height 7
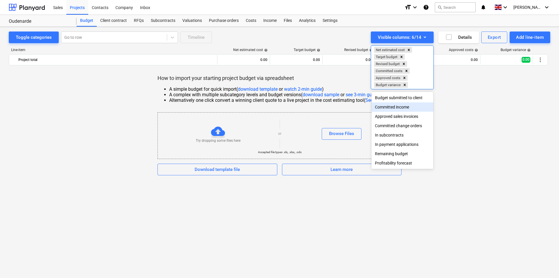
click at [394, 109] on div "Committed income" at bounding box center [402, 107] width 62 height 9
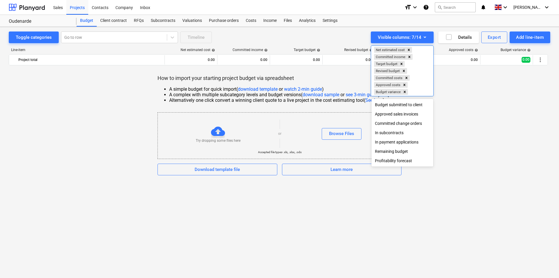
click at [388, 161] on div "Profitability forecast" at bounding box center [402, 160] width 62 height 9
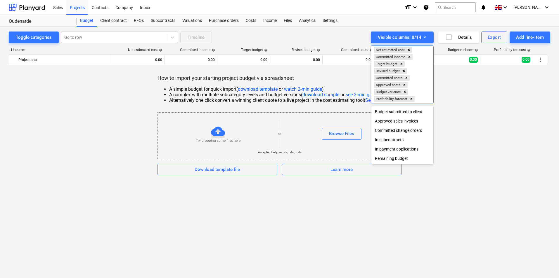
click at [466, 101] on div at bounding box center [279, 139] width 559 height 278
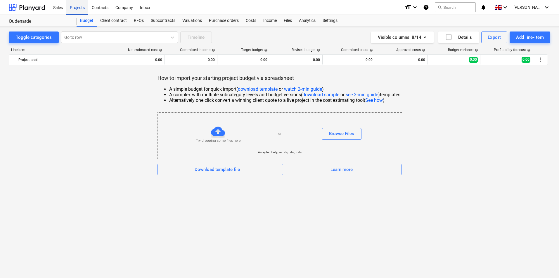
click at [82, 8] on div "Projects" at bounding box center [77, 7] width 22 height 15
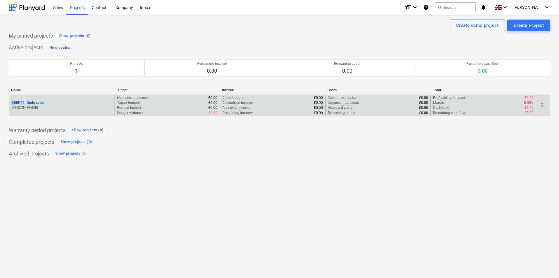
click at [40, 100] on p "OBER22 - [GEOGRAPHIC_DATA]" at bounding box center [27, 102] width 32 height 5
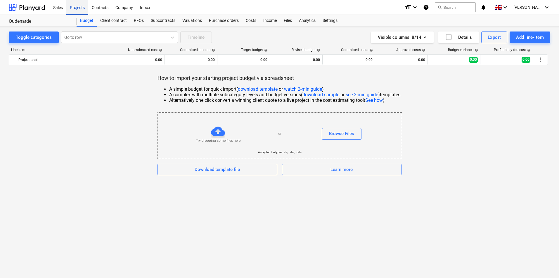
click at [77, 9] on div "Projects" at bounding box center [77, 7] width 22 height 15
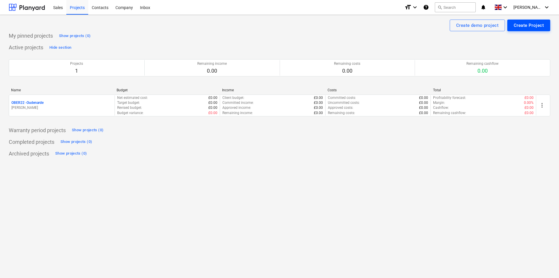
click at [531, 26] on div "Create Project" at bounding box center [529, 26] width 30 height 8
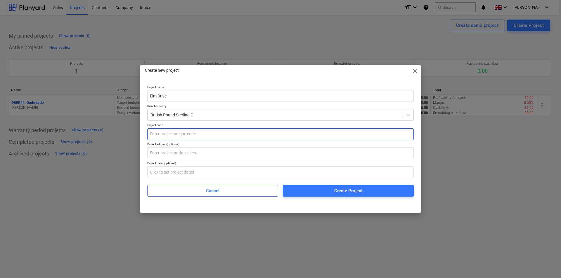
click at [199, 134] on input "text" at bounding box center [280, 135] width 266 height 12
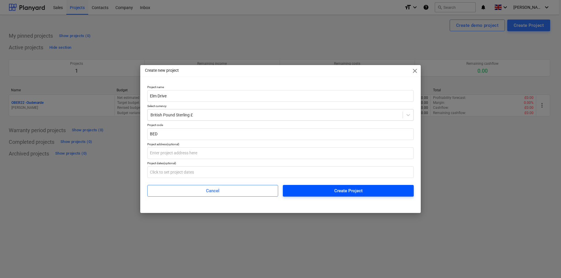
click at [327, 192] on span "Create Project" at bounding box center [348, 191] width 117 height 8
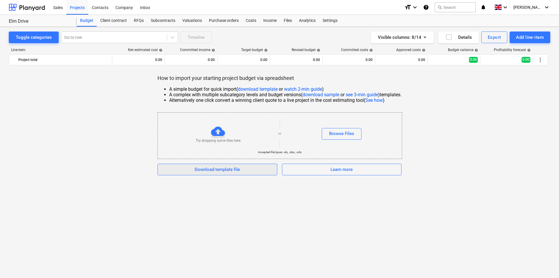
click at [219, 171] on div "Download template file" at bounding box center [217, 170] width 45 height 8
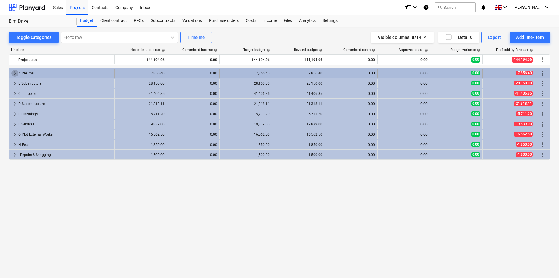
click at [14, 74] on span "keyboard_arrow_right" at bounding box center [14, 73] width 7 height 7
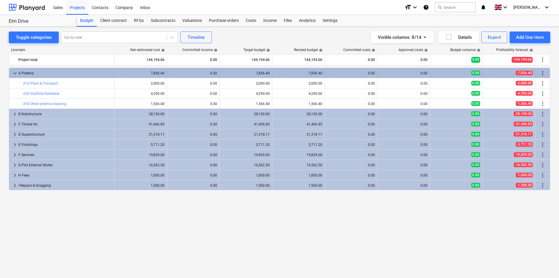
click at [14, 74] on span "keyboard_arrow_down" at bounding box center [14, 73] width 7 height 7
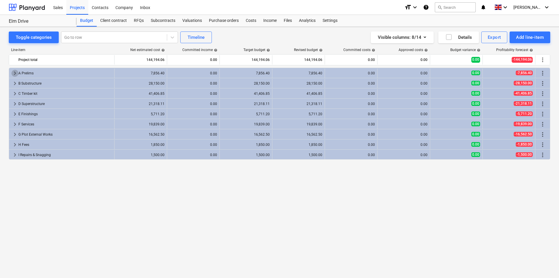
click at [15, 74] on span "keyboard_arrow_right" at bounding box center [14, 73] width 7 height 7
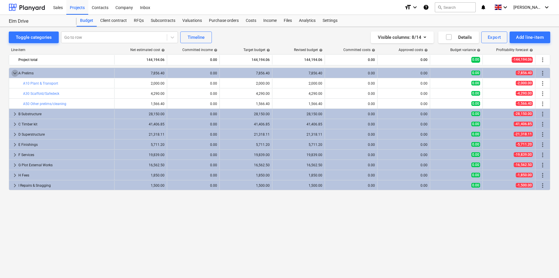
click at [15, 74] on span "keyboard_arrow_down" at bounding box center [14, 73] width 7 height 7
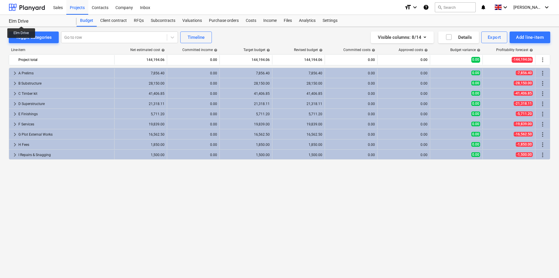
click at [21, 21] on div "Elm Drive" at bounding box center [39, 21] width 61 height 6
click at [199, 37] on div "Timeline" at bounding box center [196, 38] width 17 height 8
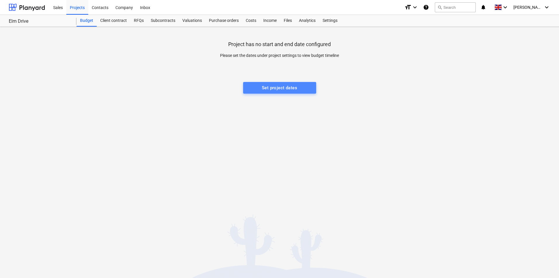
click at [262, 87] on div "Set project dates" at bounding box center [279, 88] width 35 height 8
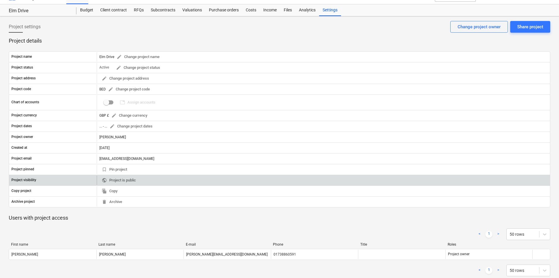
scroll to position [20, 0]
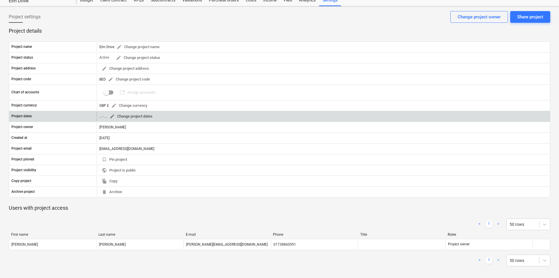
click at [122, 116] on span "edit Change project dates" at bounding box center [131, 116] width 43 height 7
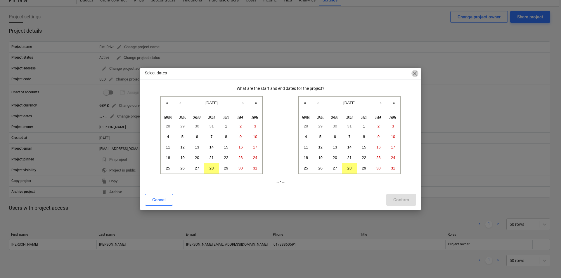
click at [415, 73] on span "close" at bounding box center [414, 73] width 7 height 7
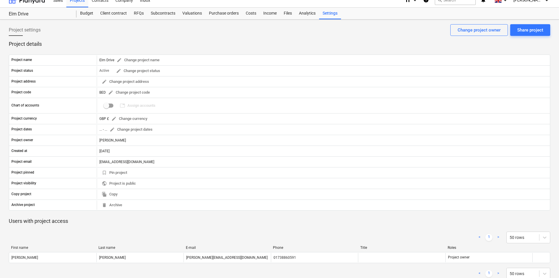
scroll to position [0, 0]
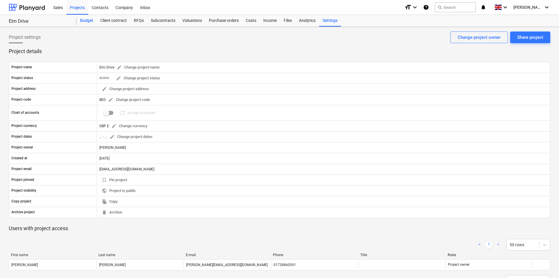
click at [92, 20] on div "Budget" at bounding box center [87, 21] width 20 height 12
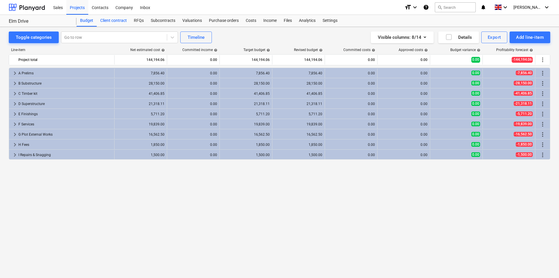
click at [114, 22] on div "Client contract" at bounding box center [114, 21] width 34 height 12
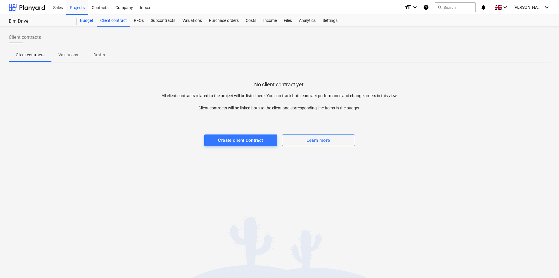
click at [85, 20] on div "Budget" at bounding box center [87, 21] width 20 height 12
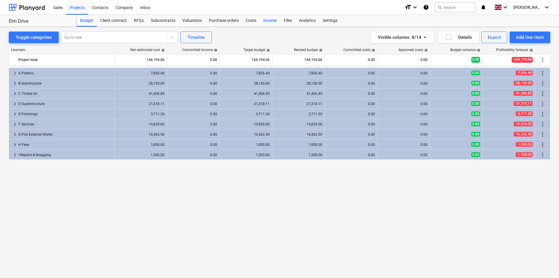
click at [271, 20] on div "Income" at bounding box center [270, 21] width 20 height 12
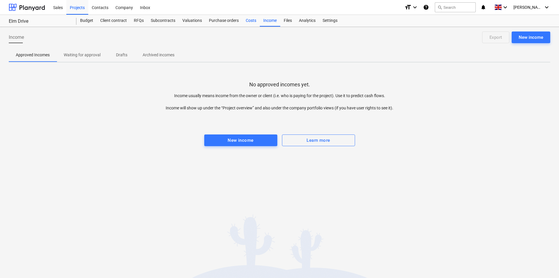
click at [248, 21] on div "Costs" at bounding box center [251, 21] width 18 height 12
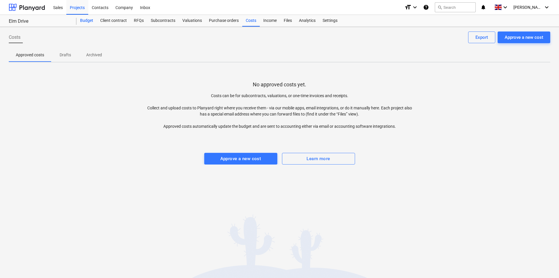
click at [82, 20] on div "Budget" at bounding box center [87, 21] width 20 height 12
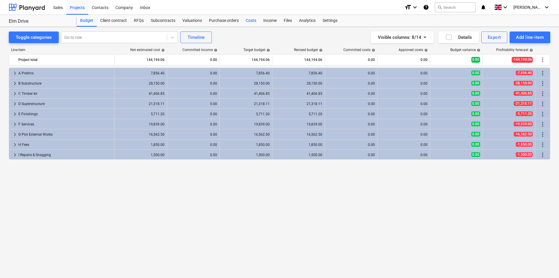
click at [246, 20] on div "Costs" at bounding box center [251, 21] width 18 height 12
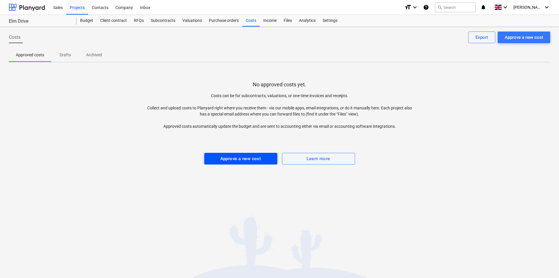
click at [252, 162] on div "Approve a new cost" at bounding box center [240, 159] width 41 height 8
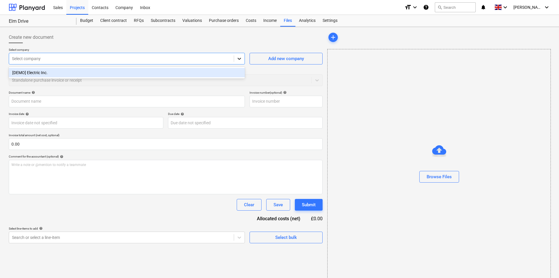
click at [240, 59] on icon at bounding box center [240, 59] width 4 height 2
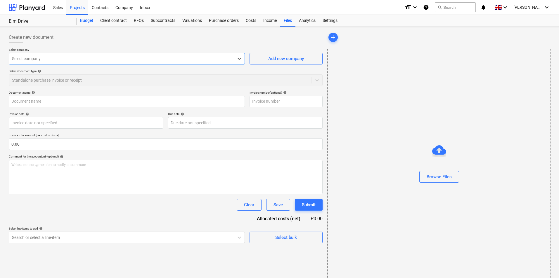
click at [89, 19] on div "Budget" at bounding box center [87, 21] width 20 height 12
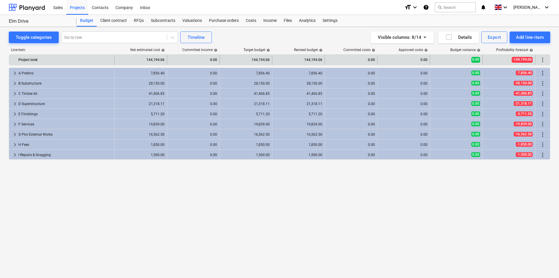
click at [419, 58] on div "0.00" at bounding box center [404, 59] width 48 height 9
click at [542, 61] on span "more_vert" at bounding box center [542, 59] width 7 height 7
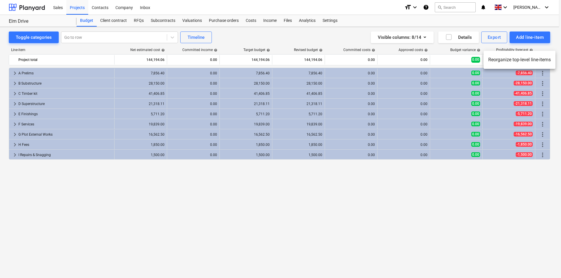
click at [541, 72] on div at bounding box center [280, 139] width 561 height 278
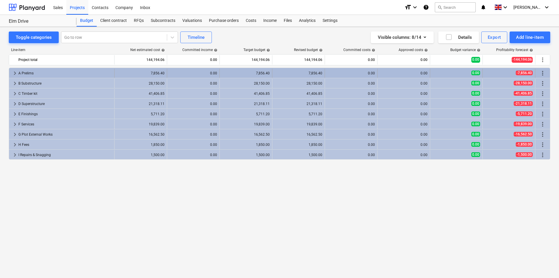
click at [542, 73] on span "more_vert" at bounding box center [542, 73] width 7 height 7
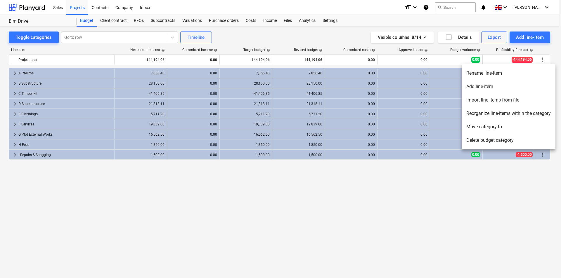
click at [280, 200] on div at bounding box center [280, 139] width 561 height 278
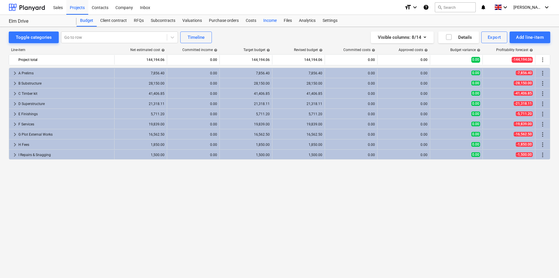
click at [267, 22] on div "Income" at bounding box center [270, 21] width 20 height 12
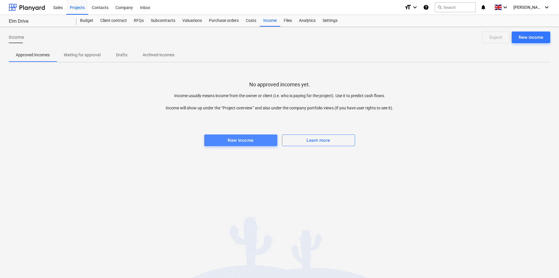
click at [252, 141] on div "New income" at bounding box center [241, 141] width 26 height 8
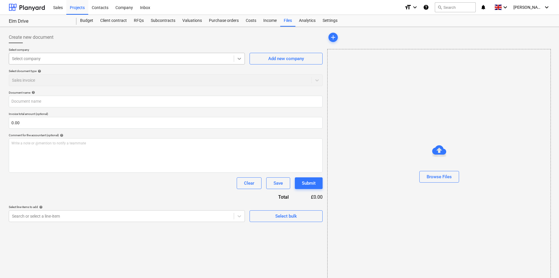
click at [238, 57] on icon at bounding box center [239, 59] width 6 height 6
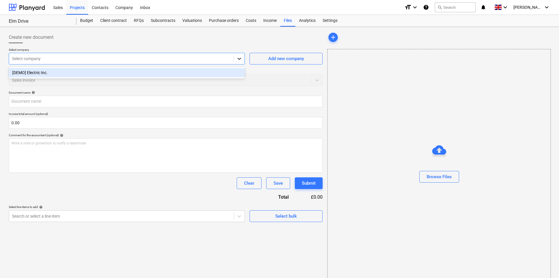
click at [238, 58] on icon at bounding box center [239, 59] width 6 height 6
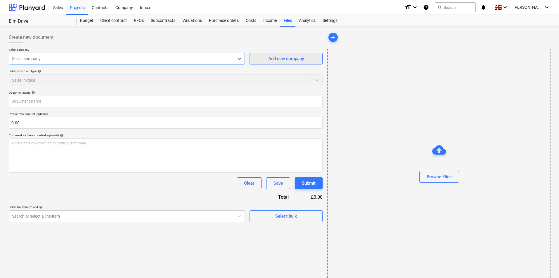
click at [268, 60] on div "Add new company" at bounding box center [286, 59] width 36 height 8
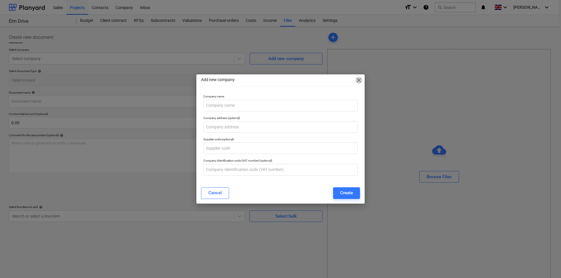
click at [358, 77] on span "close" at bounding box center [358, 80] width 7 height 7
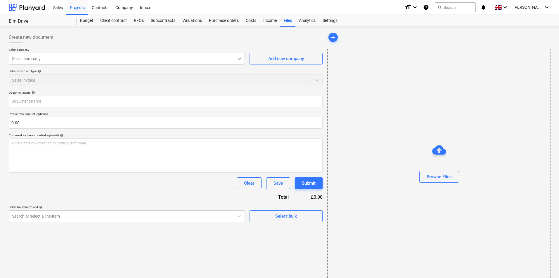
click at [241, 58] on icon at bounding box center [239, 59] width 6 height 6
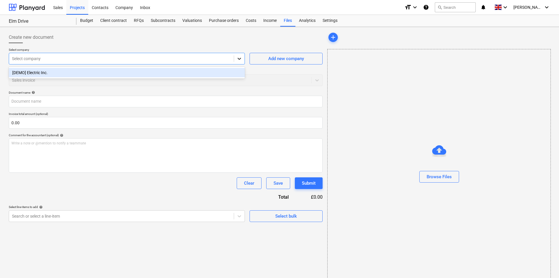
click at [241, 58] on icon at bounding box center [239, 59] width 6 height 6
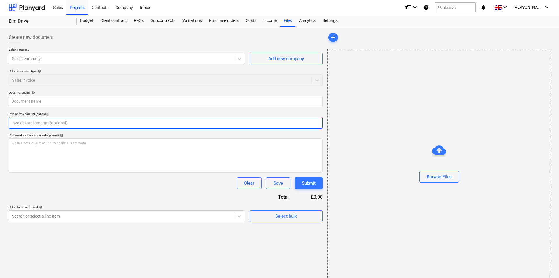
drag, startPoint x: 90, startPoint y: 120, endPoint x: 76, endPoint y: 121, distance: 13.7
click at [76, 121] on input "text" at bounding box center [166, 123] width 314 height 12
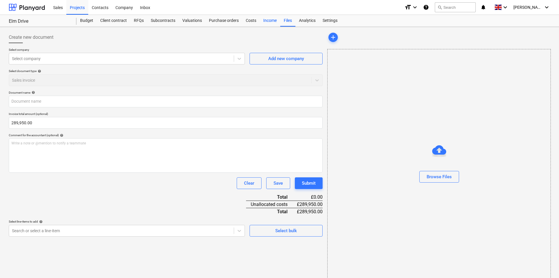
click at [269, 20] on div "Income" at bounding box center [270, 21] width 20 height 12
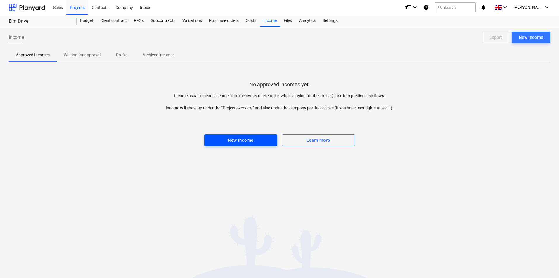
click at [240, 139] on div "New income" at bounding box center [241, 141] width 26 height 8
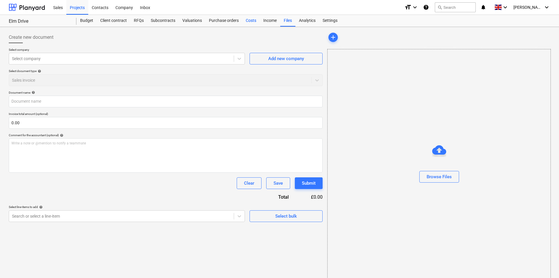
click at [250, 22] on div "Costs" at bounding box center [251, 21] width 18 height 12
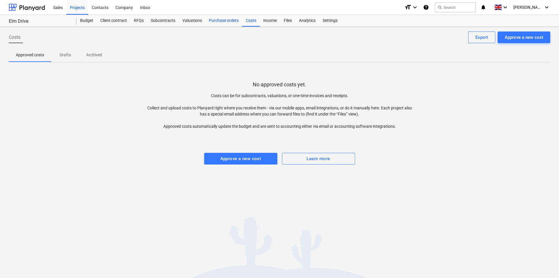
click at [225, 19] on div "Purchase orders" at bounding box center [223, 21] width 37 height 12
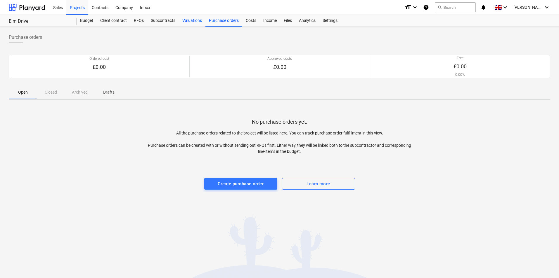
click at [190, 20] on div "Valuations" at bounding box center [192, 21] width 27 height 12
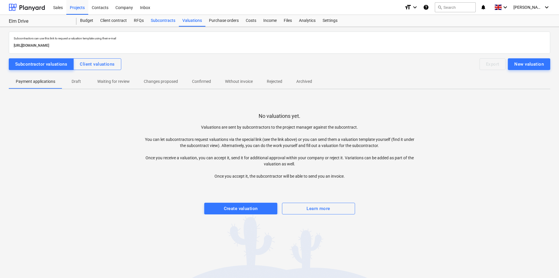
click at [164, 21] on div "Subcontracts" at bounding box center [163, 21] width 32 height 12
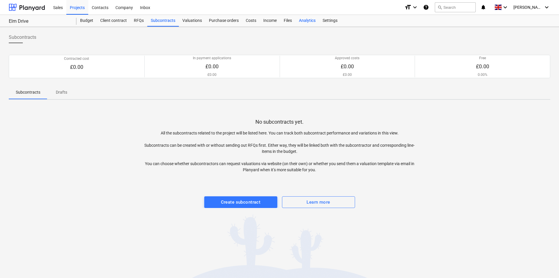
click at [305, 18] on div "Analytics" at bounding box center [307, 21] width 24 height 12
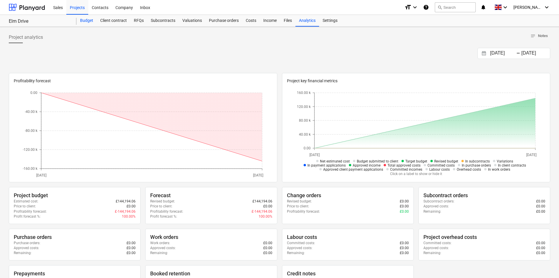
click at [87, 22] on div "Budget" at bounding box center [87, 21] width 20 height 12
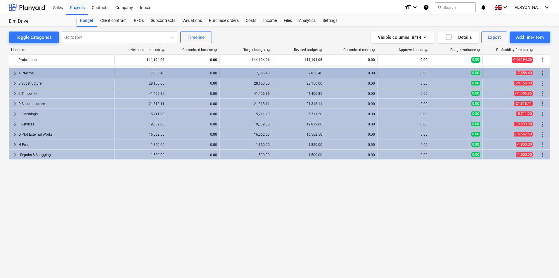
click at [13, 73] on span "keyboard_arrow_right" at bounding box center [14, 73] width 7 height 7
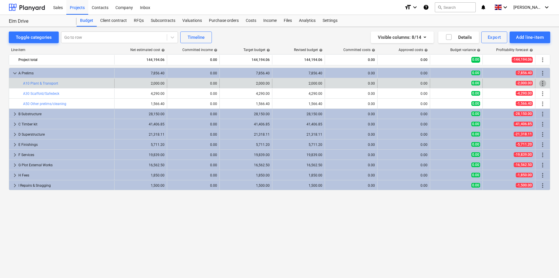
click at [542, 82] on span "more_vert" at bounding box center [542, 83] width 7 height 7
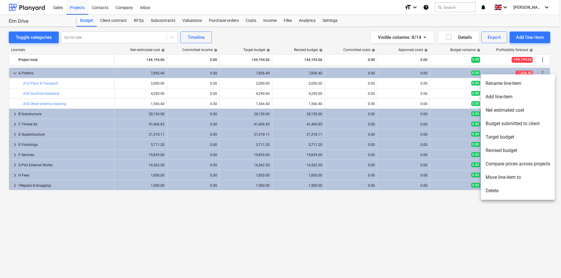
click at [368, 212] on div at bounding box center [280, 139] width 561 height 278
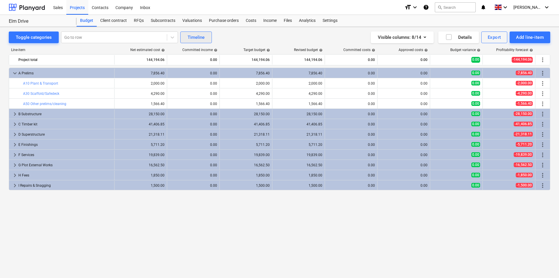
click at [202, 41] on button "Timeline" at bounding box center [196, 38] width 32 height 12
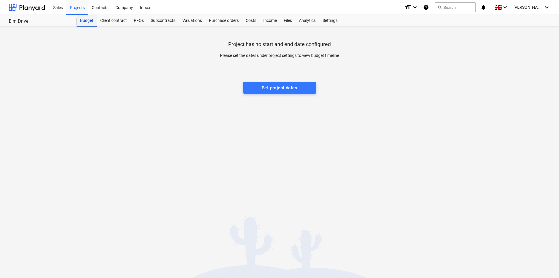
click at [93, 19] on div "Budget" at bounding box center [87, 21] width 20 height 12
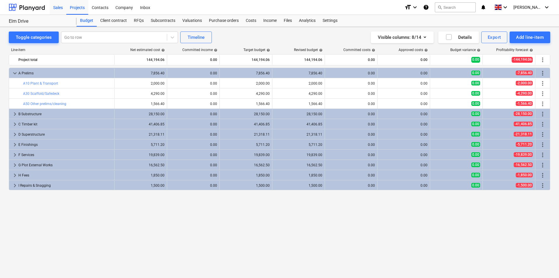
click at [61, 8] on div "Sales" at bounding box center [58, 7] width 17 height 15
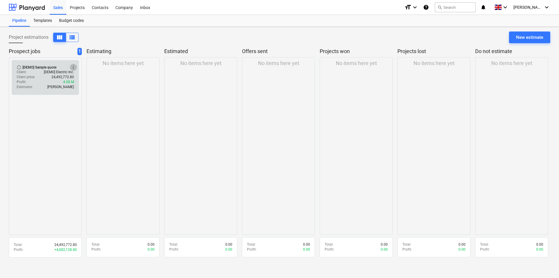
click at [72, 67] on span "more_vert" at bounding box center [73, 67] width 5 height 5
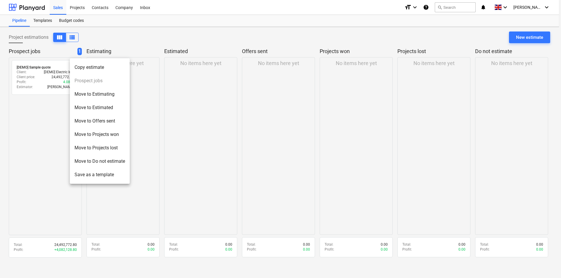
click at [133, 31] on div at bounding box center [280, 139] width 561 height 278
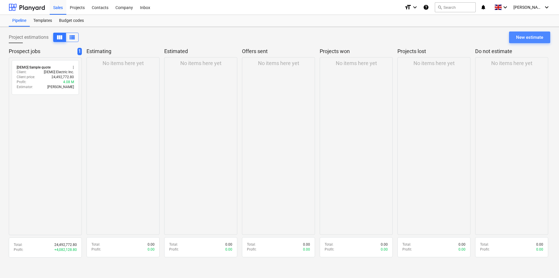
click at [537, 39] on div "New estimate" at bounding box center [529, 38] width 27 height 8
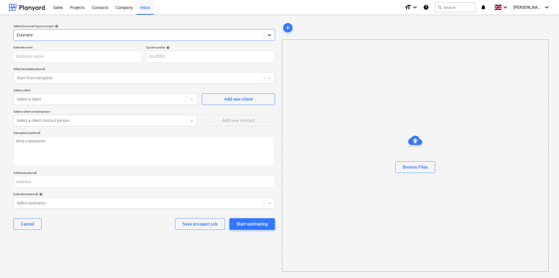
click at [270, 37] on icon at bounding box center [269, 35] width 6 height 6
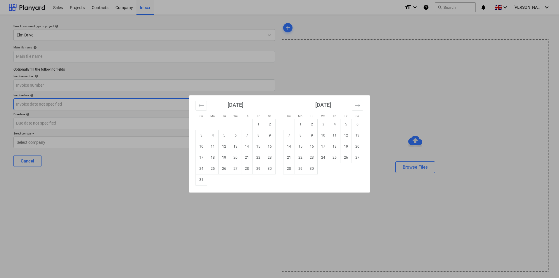
click at [66, 103] on body "Sales Projects Contacts Company Inbox format_size keyboard_arrow_down help sear…" at bounding box center [279, 142] width 559 height 284
click at [112, 73] on div "Su Mo Tu We Th Fr Sa Su Mo Tu We Th Fr Sa [DATE] 1 2 3 4 5 6 7 8 9 10 11 12 13 …" at bounding box center [279, 139] width 559 height 278
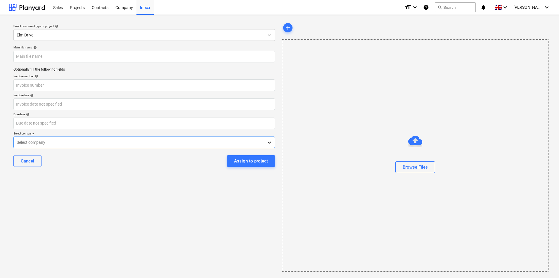
click at [269, 145] on icon at bounding box center [269, 143] width 6 height 6
click at [270, 145] on icon at bounding box center [269, 143] width 6 height 6
click at [64, 8] on div "Sales" at bounding box center [58, 7] width 17 height 15
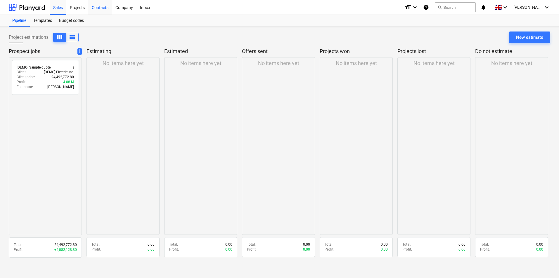
click at [94, 6] on div "Contacts" at bounding box center [100, 7] width 24 height 15
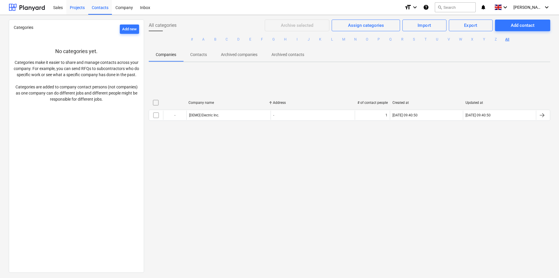
click at [74, 5] on div "Projects" at bounding box center [77, 7] width 22 height 15
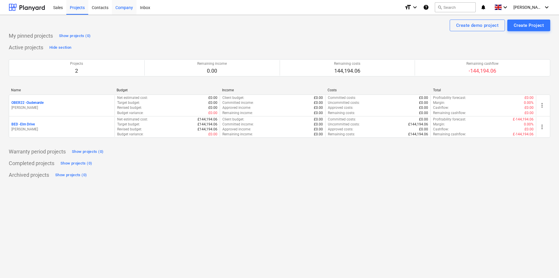
click at [128, 8] on div "Company" at bounding box center [124, 7] width 25 height 15
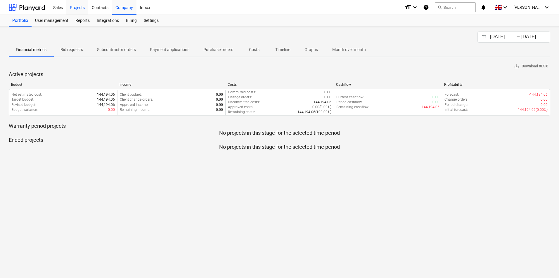
click at [78, 10] on div "Projects" at bounding box center [77, 7] width 22 height 15
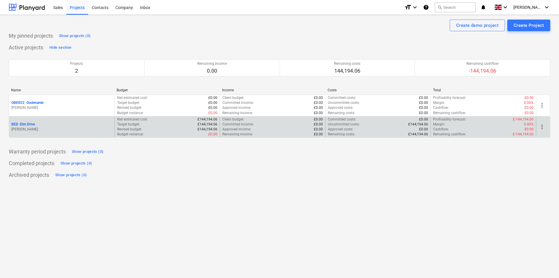
click at [32, 124] on p "BED - [GEOGRAPHIC_DATA]" at bounding box center [22, 124] width 23 height 5
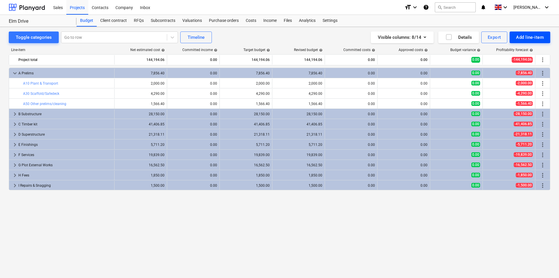
click at [533, 37] on div "Add line-item" at bounding box center [530, 38] width 28 height 8
click at [533, 37] on div at bounding box center [279, 139] width 559 height 278
click at [78, 7] on div "Projects" at bounding box center [77, 7] width 22 height 15
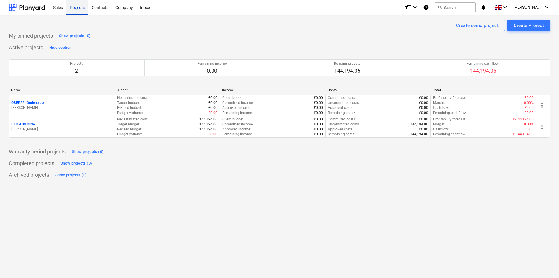
click at [78, 7] on div "Projects" at bounding box center [77, 7] width 22 height 15
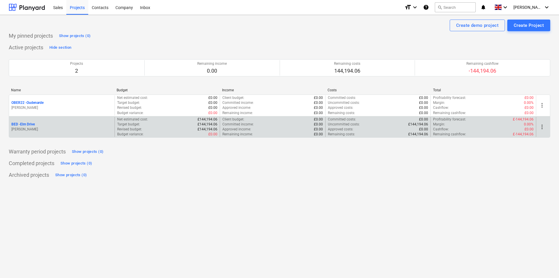
click at [37, 126] on div "BED - [GEOGRAPHIC_DATA]" at bounding box center [61, 124] width 101 height 5
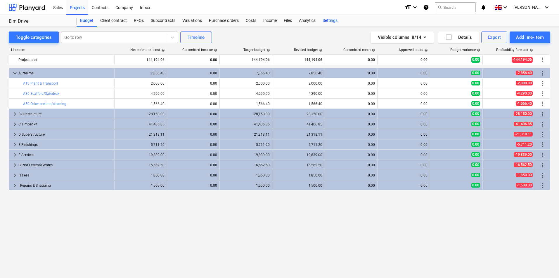
click at [329, 22] on div "Settings" at bounding box center [330, 21] width 22 height 12
